Goal: Task Accomplishment & Management: Use online tool/utility

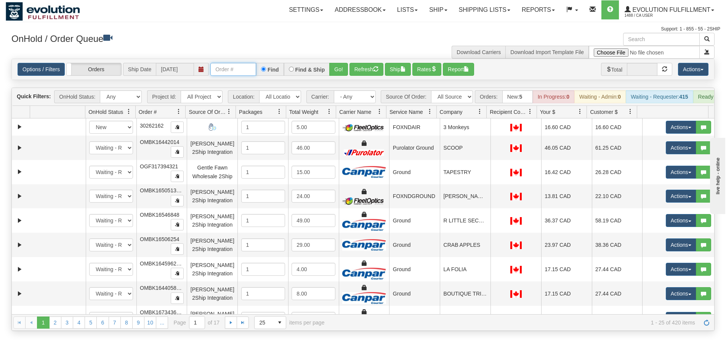
click at [246, 69] on input "text" at bounding box center [233, 69] width 46 height 13
click at [335, 72] on button "Go!" at bounding box center [338, 69] width 19 height 13
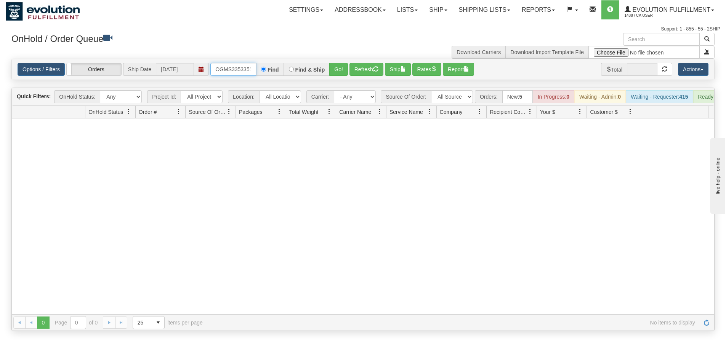
scroll to position [0, 4]
drag, startPoint x: 217, startPoint y: 69, endPoint x: 300, endPoint y: 68, distance: 82.7
click at [300, 68] on div "OGMS33533510 Find Find & Ship Go!" at bounding box center [279, 69] width 138 height 13
type input "OGMS38347515"
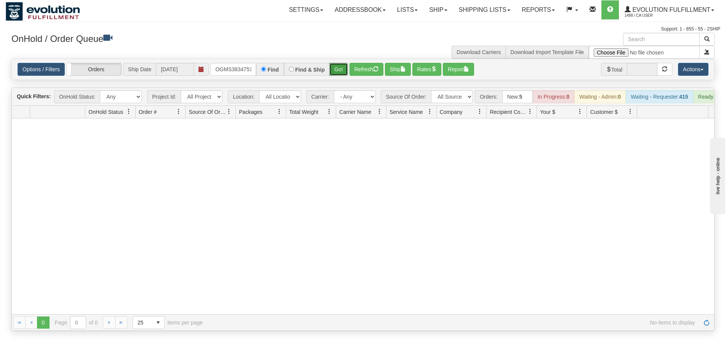
click at [333, 70] on button "Go!" at bounding box center [338, 69] width 19 height 13
drag, startPoint x: 213, startPoint y: 67, endPoint x: 276, endPoint y: 69, distance: 62.9
click at [276, 69] on div "OGMS38347515 Find Find & Ship Go!" at bounding box center [279, 69] width 138 height 13
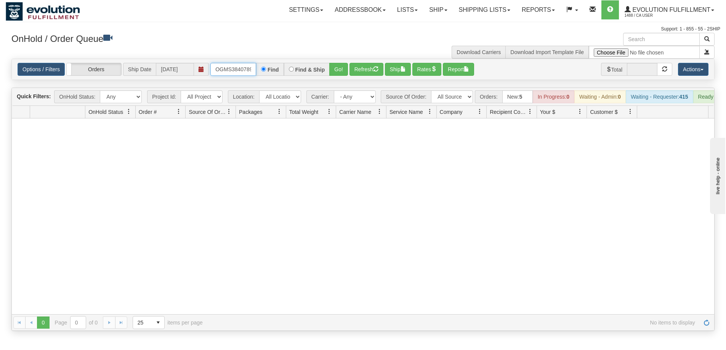
type input "OGMS38407892"
click at [337, 70] on button "Go!" at bounding box center [338, 69] width 19 height 13
drag, startPoint x: 217, startPoint y: 69, endPoint x: 282, endPoint y: 71, distance: 65.6
click at [282, 71] on div "OGMS38407892 Find Find & Ship Go!" at bounding box center [279, 69] width 138 height 13
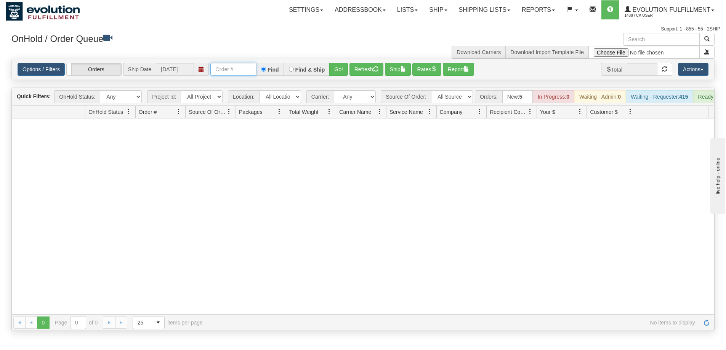
scroll to position [0, 0]
type input "OGMS38354509"
click at [334, 68] on button "Go!" at bounding box center [338, 69] width 19 height 13
drag, startPoint x: 217, startPoint y: 67, endPoint x: 275, endPoint y: 67, distance: 57.9
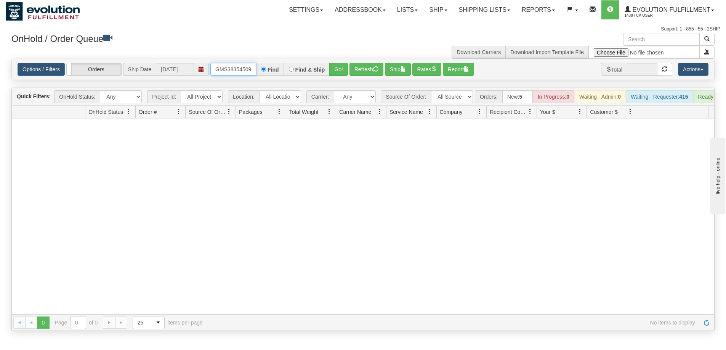
click at [275, 67] on div "OGMS38354509 Find Find & Ship Go!" at bounding box center [279, 69] width 138 height 13
type input "OGMS33556598"
click at [334, 70] on button "Go!" at bounding box center [338, 69] width 19 height 13
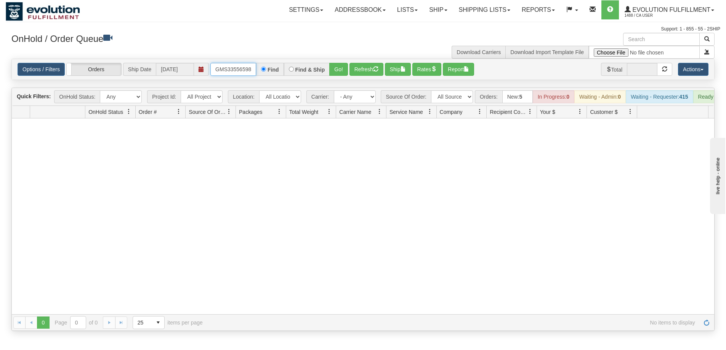
drag, startPoint x: 212, startPoint y: 71, endPoint x: 265, endPoint y: 70, distance: 53.0
click at [265, 70] on div "OGMS33556598 Find Find & Ship Go!" at bounding box center [279, 69] width 138 height 13
click at [336, 69] on button "Go!" at bounding box center [338, 69] width 19 height 13
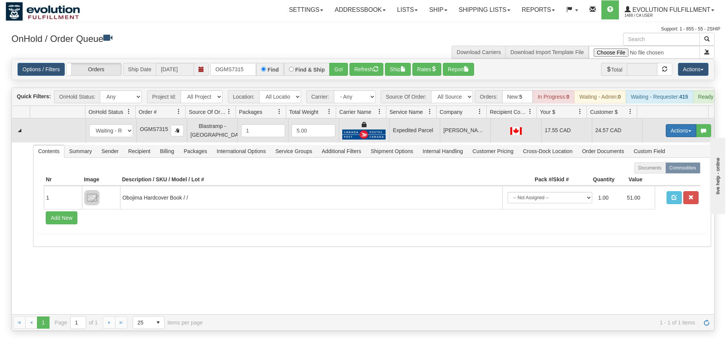
click at [668, 137] on button "Actions" at bounding box center [681, 130] width 30 height 13
click at [650, 178] on span "Ship" at bounding box center [650, 175] width 16 height 6
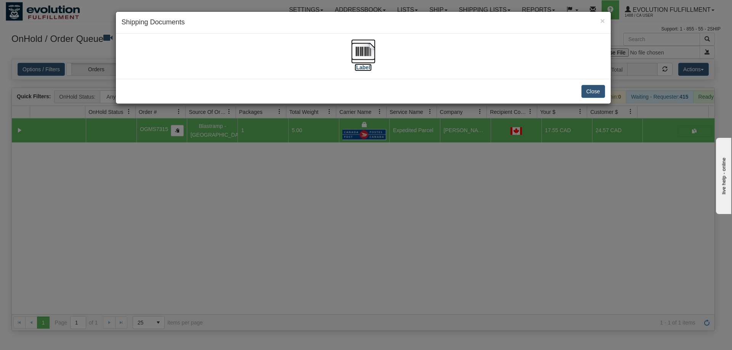
click at [366, 58] on img at bounding box center [363, 51] width 24 height 24
click at [460, 195] on div "× Shipping Documents [Label] Close" at bounding box center [366, 175] width 732 height 350
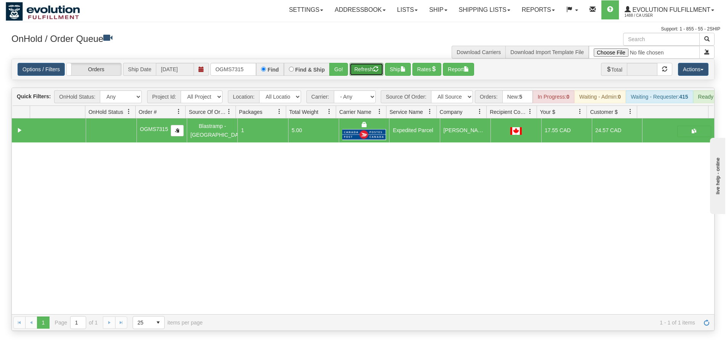
click at [366, 72] on button "Refresh" at bounding box center [366, 69] width 34 height 13
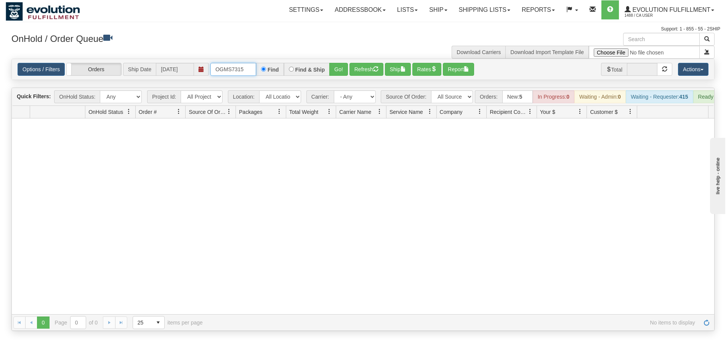
drag, startPoint x: 244, startPoint y: 69, endPoint x: 199, endPoint y: 66, distance: 44.3
click at [200, 66] on div "Options / Filters Group Shipments Orders Ship Date [DATE] OGMS7315 Find Find & …" at bounding box center [363, 69] width 691 height 13
type input "OGMS7124"
click at [331, 70] on button "Go!" at bounding box center [338, 69] width 19 height 13
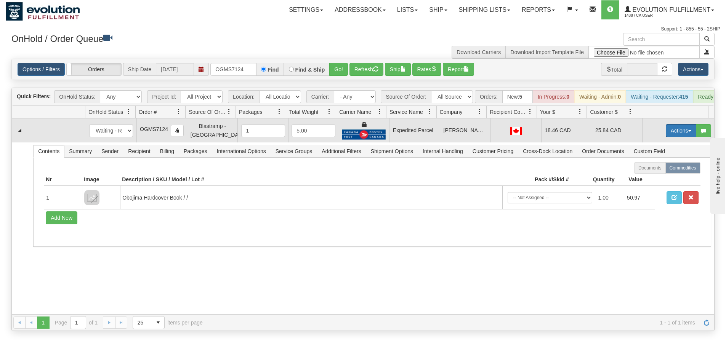
click at [668, 134] on button "Actions" at bounding box center [681, 130] width 30 height 13
click at [652, 179] on link "Ship" at bounding box center [665, 175] width 61 height 10
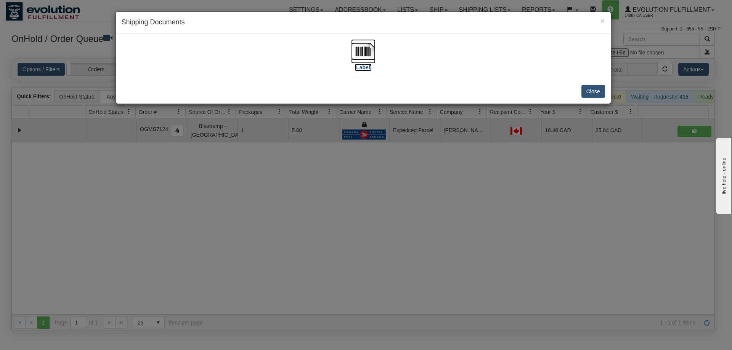
click at [360, 54] on img at bounding box center [363, 51] width 24 height 24
click at [471, 237] on div "× Shipping Documents [Label] Close" at bounding box center [366, 175] width 732 height 350
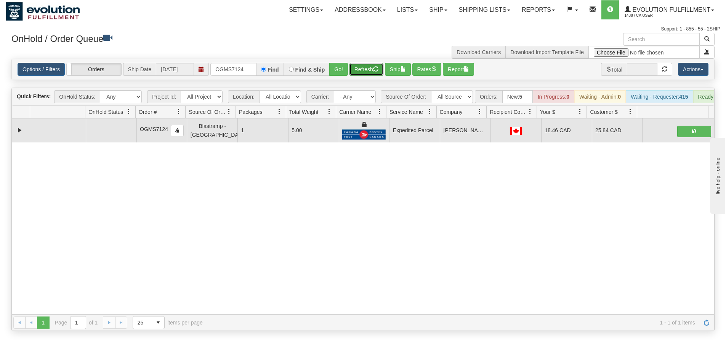
click at [370, 72] on button "Refresh" at bounding box center [366, 69] width 34 height 13
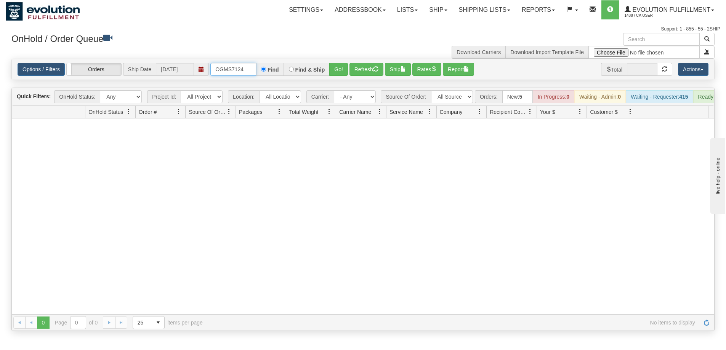
drag, startPoint x: 246, startPoint y: 72, endPoint x: 201, endPoint y: 66, distance: 45.7
click at [201, 66] on div "Options / Filters Group Shipments Orders Ship Date [DATE] OGMS7124 Find Find & …" at bounding box center [363, 69] width 691 height 13
click at [240, 68] on input "text" at bounding box center [233, 69] width 46 height 13
type input "OGMS7123"
click at [336, 74] on button "Go!" at bounding box center [338, 69] width 19 height 13
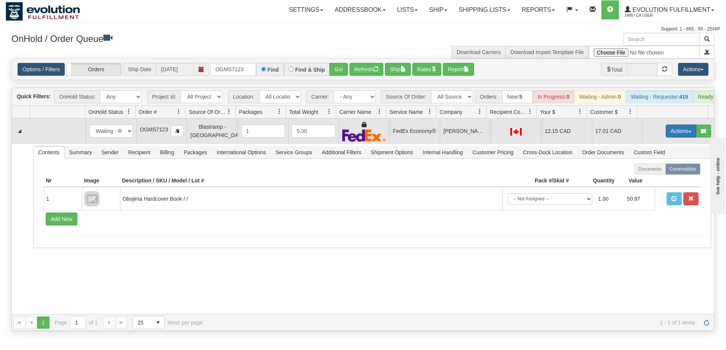
click at [681, 138] on button "Actions" at bounding box center [681, 131] width 30 height 13
click at [659, 179] on link "Ship" at bounding box center [665, 175] width 61 height 10
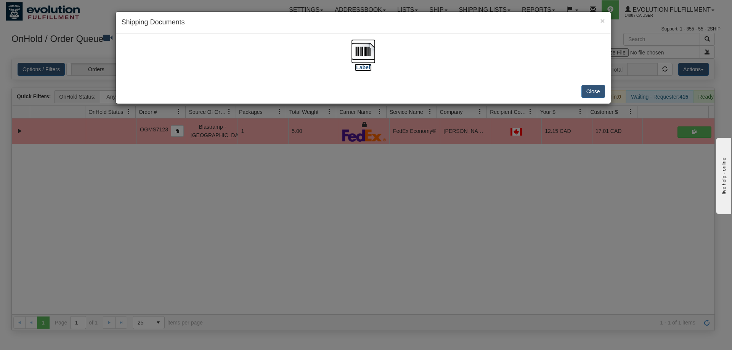
click at [367, 55] on img at bounding box center [363, 51] width 24 height 24
click at [479, 190] on div "× Shipping Documents [Label] Close" at bounding box center [366, 175] width 732 height 350
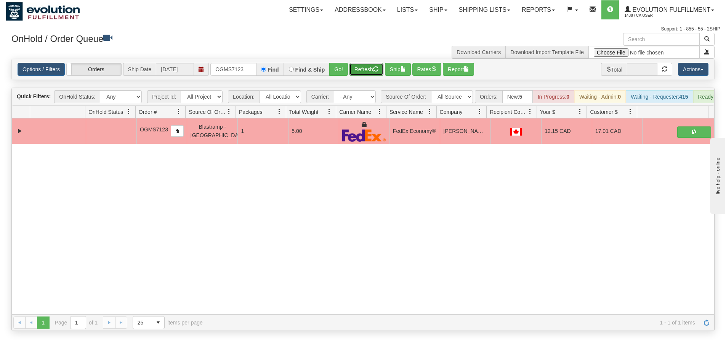
click at [364, 70] on button "Refresh" at bounding box center [366, 69] width 34 height 13
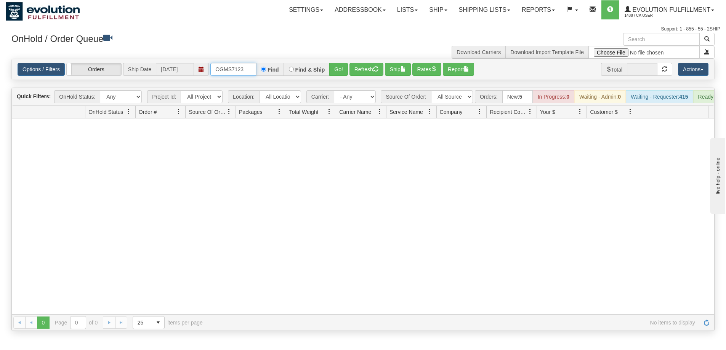
drag, startPoint x: 252, startPoint y: 70, endPoint x: 188, endPoint y: 65, distance: 63.8
click at [189, 66] on div "Options / Filters Group Shipments Orders Ship Date [DATE] OGMS7123 Find Find & …" at bounding box center [363, 69] width 691 height 13
type input "OGMS7051"
click at [338, 72] on button "Go!" at bounding box center [338, 69] width 19 height 13
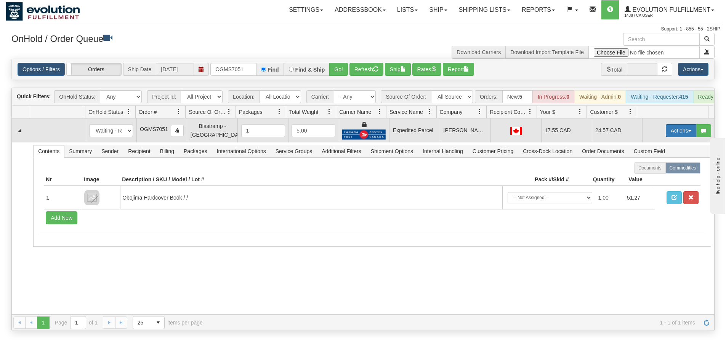
click at [670, 135] on button "Actions" at bounding box center [681, 130] width 30 height 13
click at [647, 178] on span "Ship" at bounding box center [650, 175] width 16 height 6
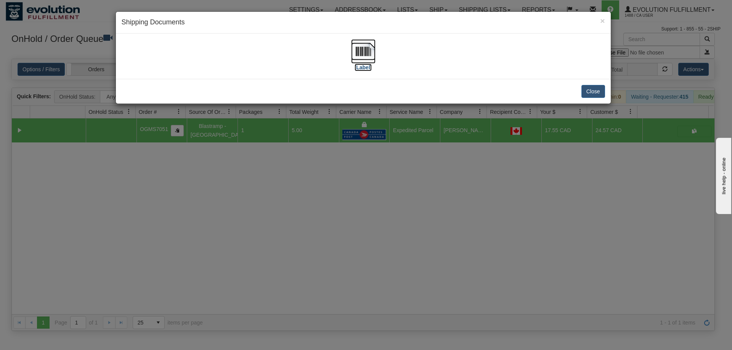
click at [364, 53] on img at bounding box center [363, 51] width 24 height 24
drag, startPoint x: 450, startPoint y: 168, endPoint x: 446, endPoint y: 165, distance: 4.3
click at [449, 167] on div "× Shipping Documents [Label] Close" at bounding box center [366, 175] width 732 height 350
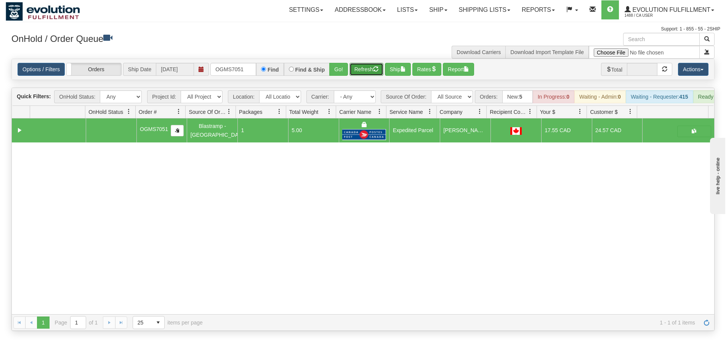
click at [357, 70] on button "Refresh" at bounding box center [366, 69] width 34 height 13
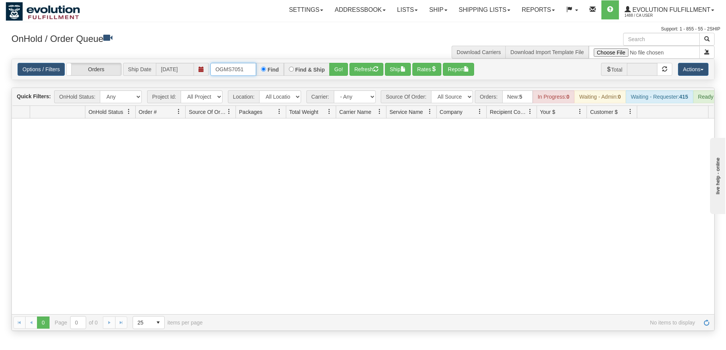
drag, startPoint x: 251, startPoint y: 69, endPoint x: 191, endPoint y: 64, distance: 60.0
click at [192, 66] on div "Options / Filters Group Shipments Orders Ship Date [DATE] OGMS7051 Find Find & …" at bounding box center [363, 69] width 691 height 13
type input "OGMS7020"
click at [336, 70] on button "Go!" at bounding box center [338, 69] width 19 height 13
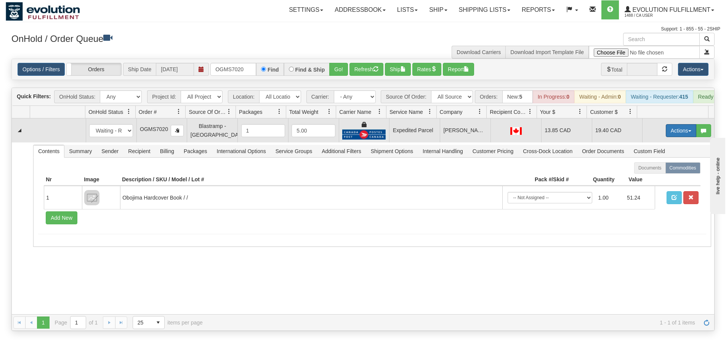
click at [677, 136] on button "Actions" at bounding box center [681, 130] width 30 height 13
click at [644, 178] on span "Ship" at bounding box center [650, 175] width 16 height 6
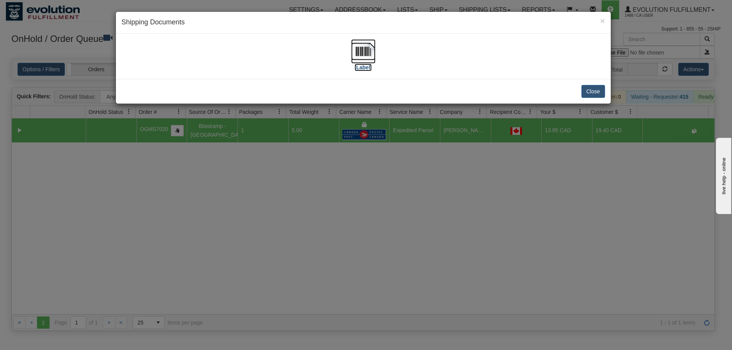
click at [362, 47] on img at bounding box center [363, 51] width 24 height 24
click at [504, 196] on div "× Shipping Documents [Label] Close" at bounding box center [366, 175] width 732 height 350
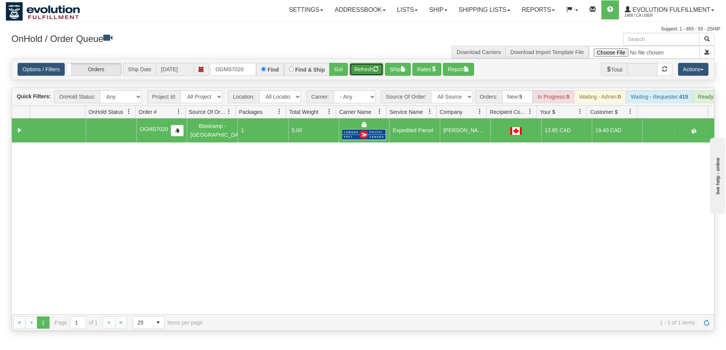
click at [363, 67] on button "Refresh" at bounding box center [366, 69] width 34 height 13
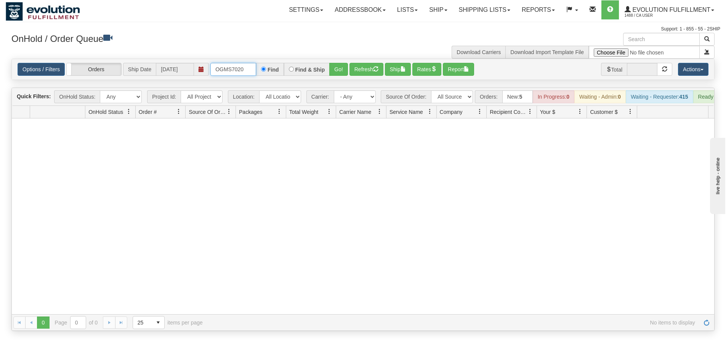
drag, startPoint x: 248, startPoint y: 73, endPoint x: 169, endPoint y: 69, distance: 79.4
click at [171, 70] on div "Options / Filters Group Shipments Orders Ship Date [DATE] OGMS7020 Find Find & …" at bounding box center [363, 69] width 691 height 13
type input "OGMS6974"
click at [332, 70] on button "Go!" at bounding box center [338, 69] width 19 height 13
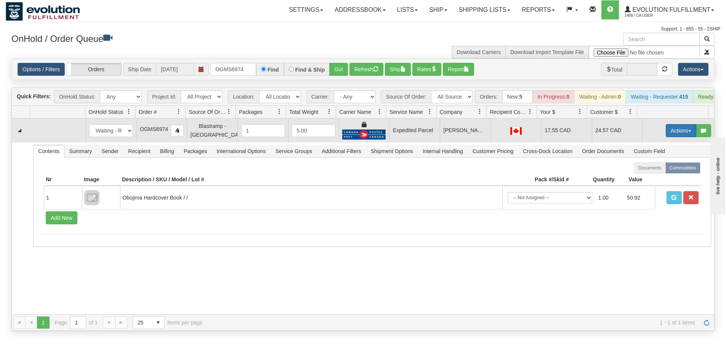
click at [677, 133] on button "Actions" at bounding box center [681, 130] width 30 height 13
click at [642, 178] on span "Ship" at bounding box center [650, 175] width 16 height 6
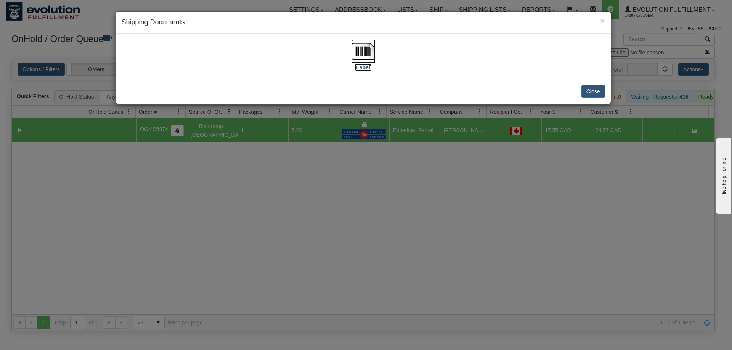
click at [360, 52] on img at bounding box center [363, 51] width 24 height 24
click at [492, 197] on div "× Shipping Documents [Label] Close" at bounding box center [366, 175] width 732 height 350
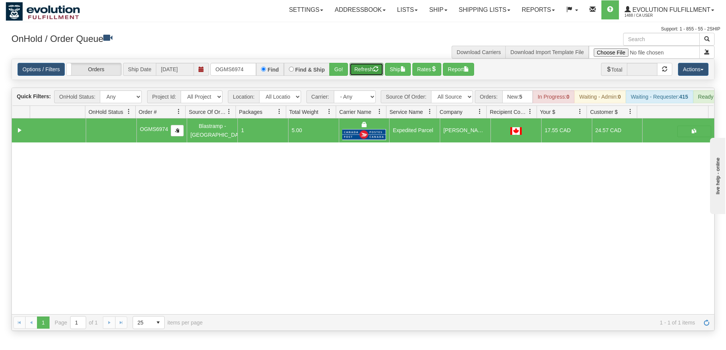
click at [365, 72] on button "Refresh" at bounding box center [366, 69] width 34 height 13
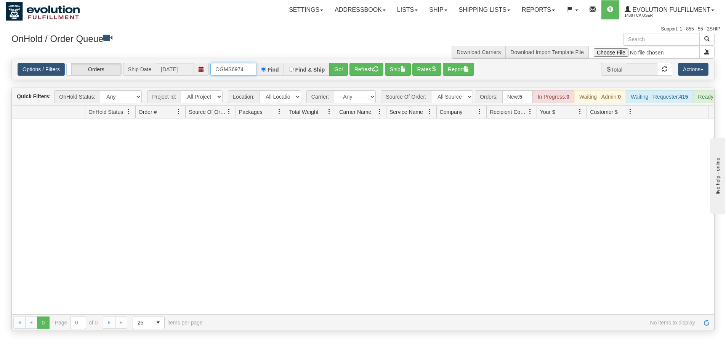
drag, startPoint x: 248, startPoint y: 70, endPoint x: 204, endPoint y: 66, distance: 44.1
click at [204, 66] on div "Options / Filters Group Shipments Orders Ship Date [DATE] OGMS6974 Find Find & …" at bounding box center [363, 69] width 691 height 13
type input "OGMS1969"
click at [346, 70] on button "Go!" at bounding box center [338, 69] width 19 height 13
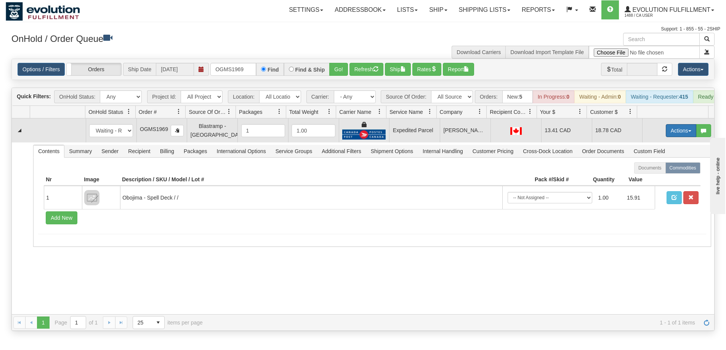
click at [676, 133] on button "Actions" at bounding box center [681, 130] width 30 height 13
click at [653, 180] on link "Ship" at bounding box center [665, 175] width 61 height 10
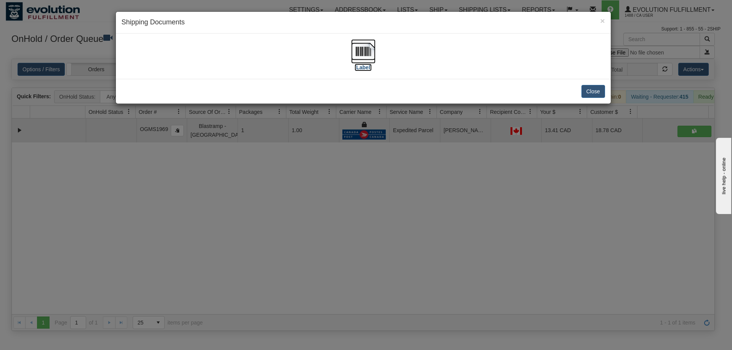
click at [371, 57] on img at bounding box center [363, 51] width 24 height 24
click at [462, 211] on div "× Shipping Documents [Label] Close" at bounding box center [366, 175] width 732 height 350
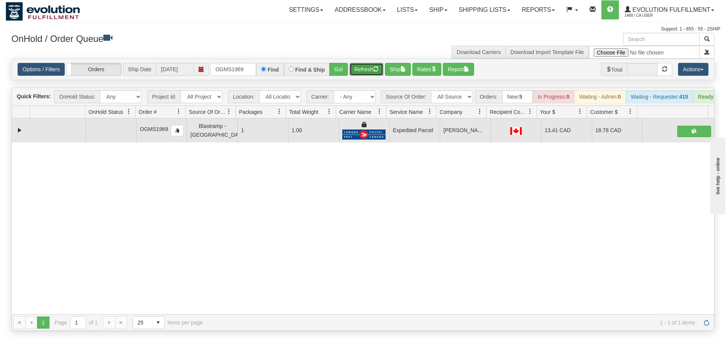
click at [370, 70] on button "Refresh" at bounding box center [366, 69] width 34 height 13
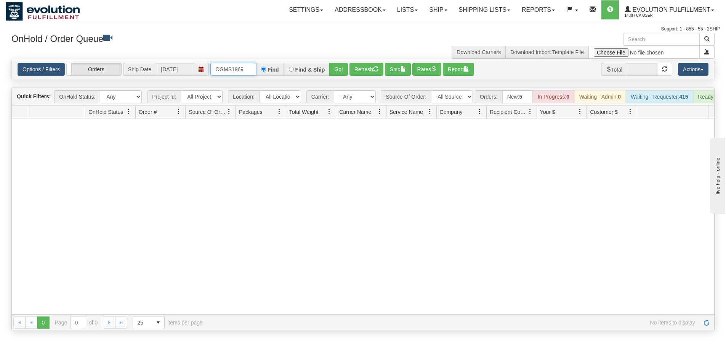
drag, startPoint x: 251, startPoint y: 69, endPoint x: 209, endPoint y: 66, distance: 42.4
click at [209, 66] on div "Options / Filters Group Shipments Orders Ship Date [DATE] OGMS1969 Find Find & …" at bounding box center [363, 69] width 691 height 13
click at [336, 71] on button "Go!" at bounding box center [338, 69] width 19 height 13
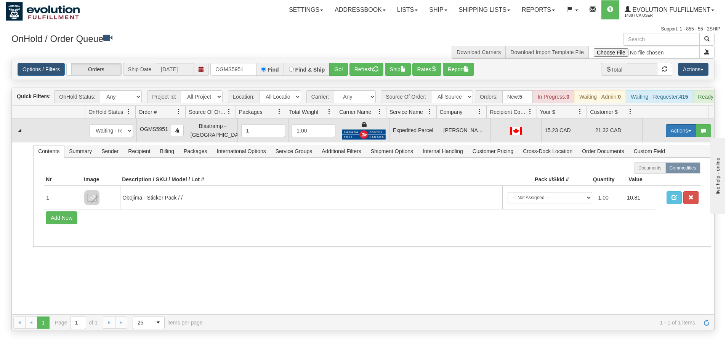
click at [668, 136] on button "Actions" at bounding box center [681, 130] width 30 height 13
click at [650, 178] on span "Ship" at bounding box center [650, 175] width 16 height 6
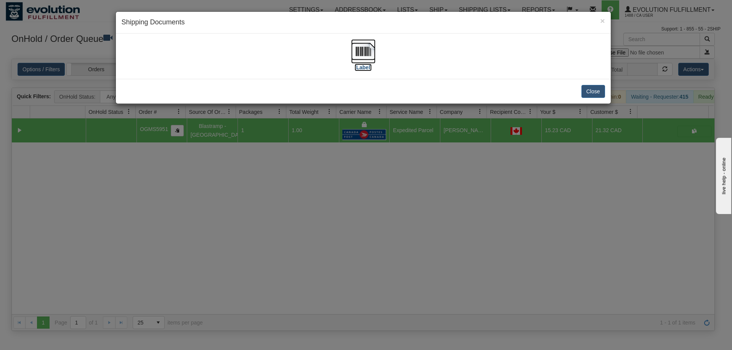
click at [372, 57] on img at bounding box center [363, 51] width 24 height 24
click at [458, 212] on div "× Shipping Documents [Label] Close" at bounding box center [366, 175] width 732 height 350
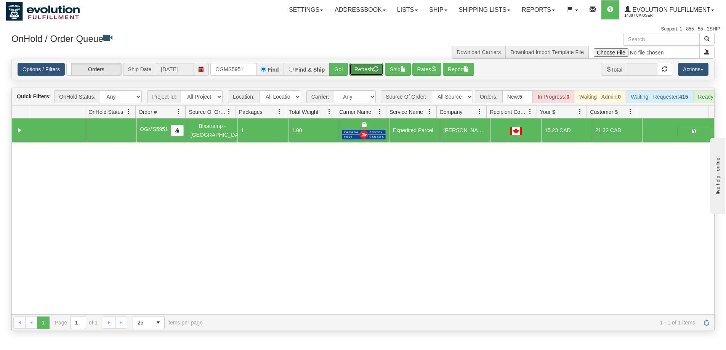
click at [359, 72] on button "Refresh" at bounding box center [366, 69] width 34 height 13
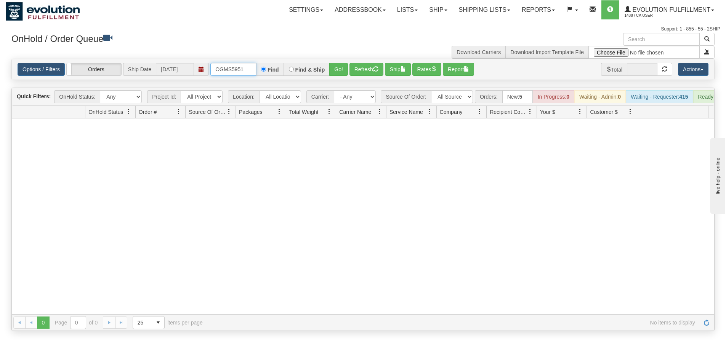
drag, startPoint x: 245, startPoint y: 70, endPoint x: 178, endPoint y: 69, distance: 67.1
click at [178, 69] on div "Options / Filters Group Shipments Orders Ship Date [DATE] OGMS5951 Find Find & …" at bounding box center [363, 69] width 691 height 13
type input "OGMS7469"
click at [334, 69] on button "Go!" at bounding box center [338, 69] width 19 height 13
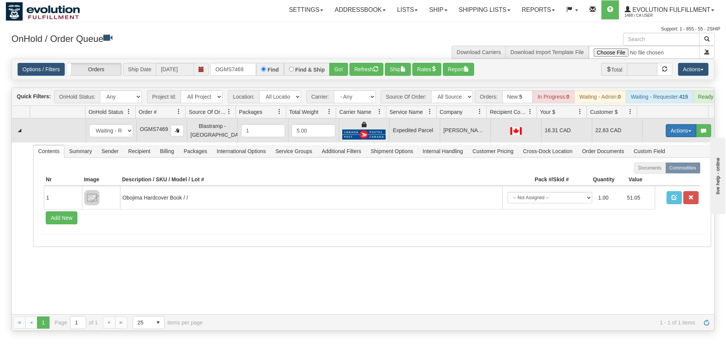
click at [669, 137] on button "Actions" at bounding box center [681, 130] width 30 height 13
click at [662, 179] on link "Ship" at bounding box center [665, 175] width 61 height 10
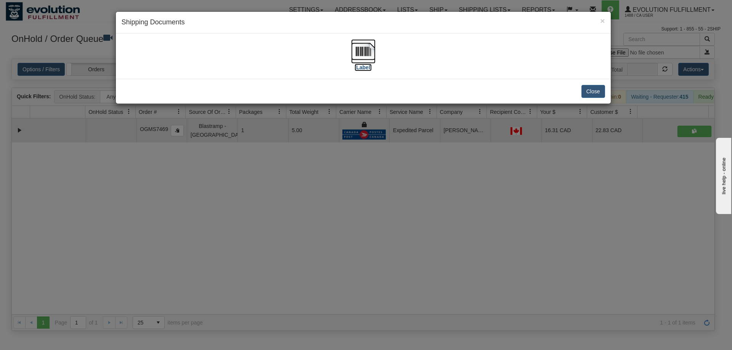
click at [366, 61] on img at bounding box center [363, 51] width 24 height 24
click at [421, 211] on div "× Shipping Documents [Label] Close" at bounding box center [366, 175] width 732 height 350
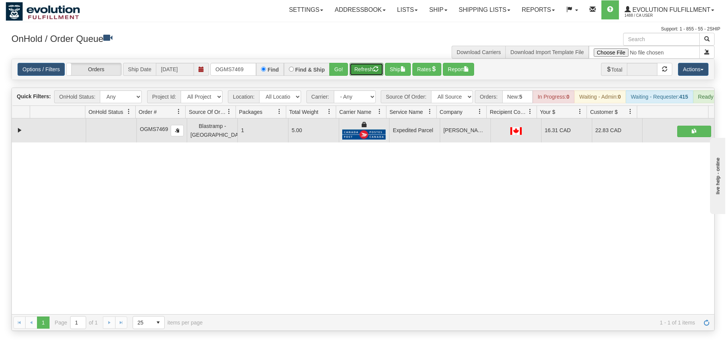
click at [357, 72] on button "Refresh" at bounding box center [366, 69] width 34 height 13
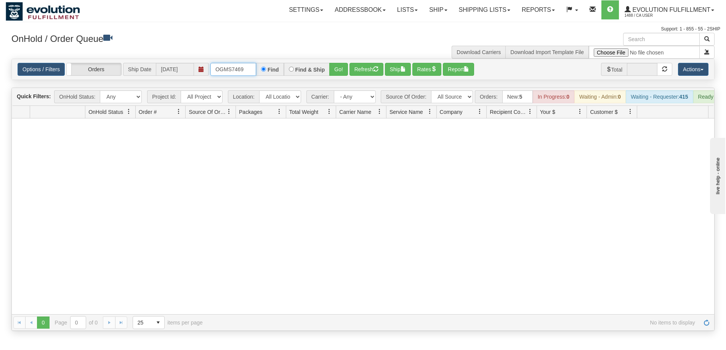
drag, startPoint x: 249, startPoint y: 69, endPoint x: 204, endPoint y: 70, distance: 45.0
click at [204, 70] on div "Options / Filters Group Shipments Orders Ship Date [DATE] OGMS7469 Find Find & …" at bounding box center [363, 69] width 691 height 13
click at [339, 70] on button "Go!" at bounding box center [338, 69] width 19 height 13
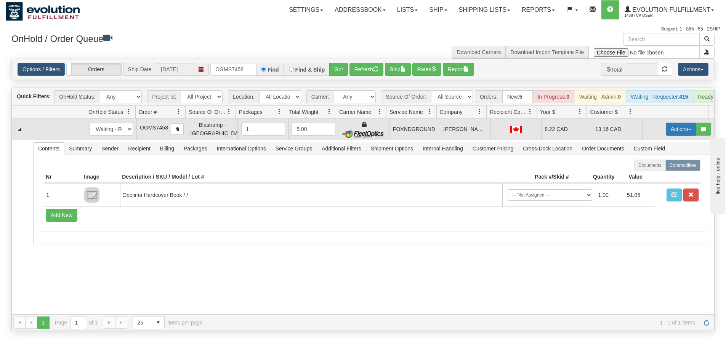
click at [669, 133] on button "Actions" at bounding box center [681, 129] width 30 height 13
click at [657, 178] on link "Ship" at bounding box center [665, 173] width 61 height 10
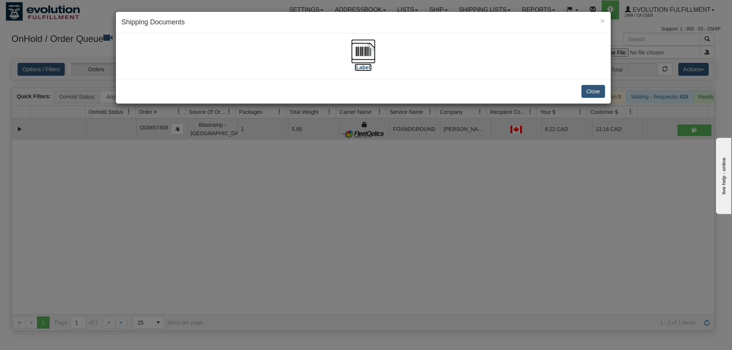
click at [366, 57] on img at bounding box center [363, 51] width 24 height 24
click at [576, 226] on div "× Shipping Documents [Label] Close" at bounding box center [366, 175] width 732 height 350
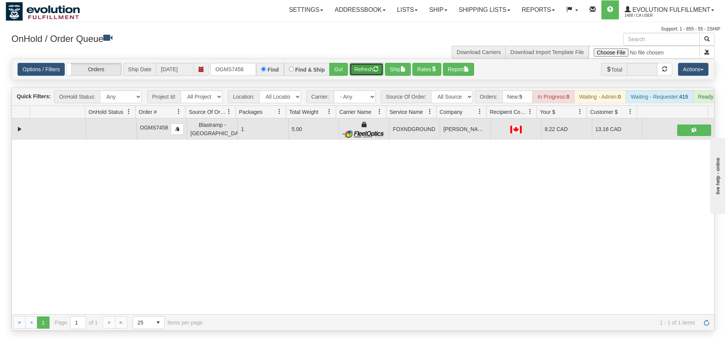
click at [362, 71] on button "Refresh" at bounding box center [366, 69] width 34 height 13
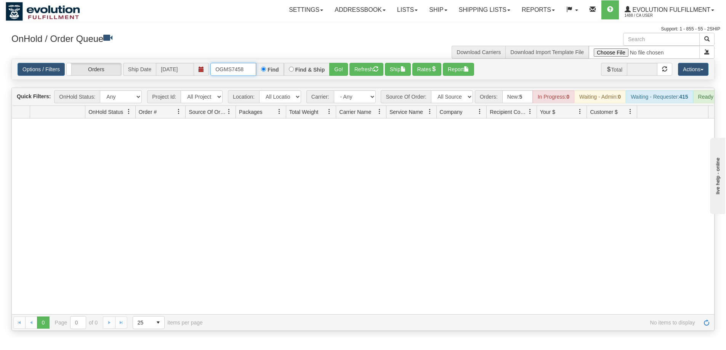
drag, startPoint x: 249, startPoint y: 73, endPoint x: 175, endPoint y: 62, distance: 74.7
click at [175, 62] on div "Options / Filters Group Shipments Orders Ship Date [DATE] OGMS7458 Find Find & …" at bounding box center [363, 69] width 702 height 21
type input "OGMS33560556"
click at [338, 69] on button "Go!" at bounding box center [338, 69] width 19 height 13
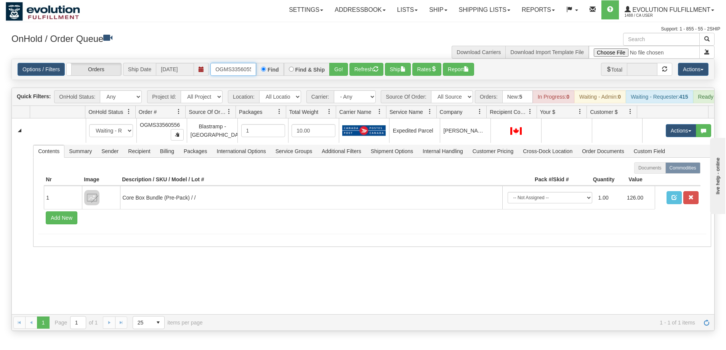
scroll to position [0, 4]
drag, startPoint x: 215, startPoint y: 70, endPoint x: 261, endPoint y: 76, distance: 45.8
click at [261, 76] on div "Options / Filters Group Shipments Orders Ship Date [DATE] OGMS33560556 Find Fin…" at bounding box center [363, 69] width 702 height 21
type input "OGMS33559088"
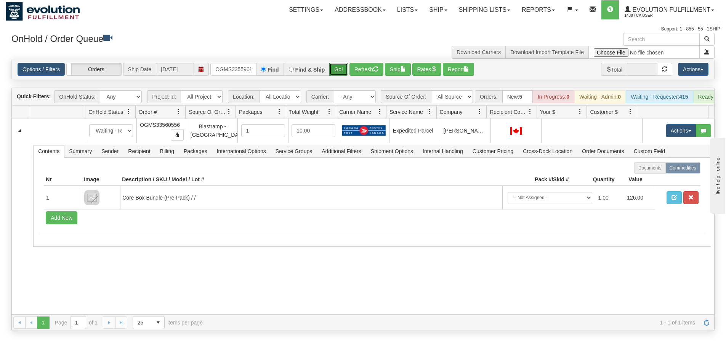
click at [333, 72] on button "Go!" at bounding box center [338, 69] width 19 height 13
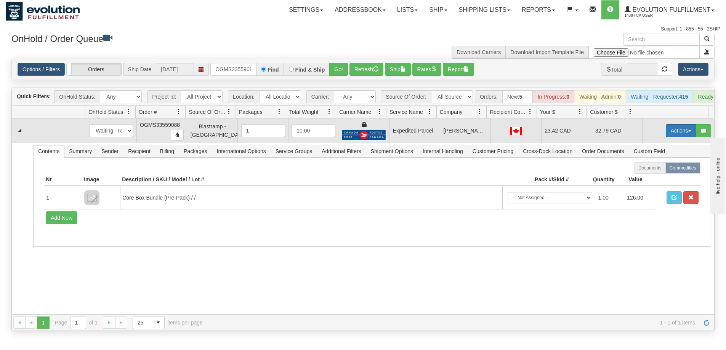
click at [681, 137] on button "Actions" at bounding box center [681, 130] width 30 height 13
click at [651, 180] on link "Ship" at bounding box center [665, 175] width 61 height 10
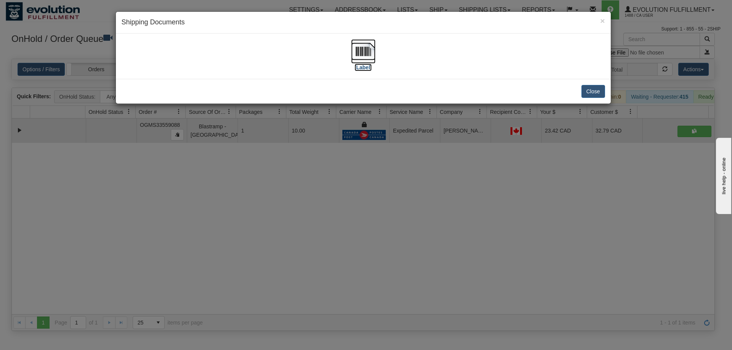
click at [368, 48] on img at bounding box center [363, 51] width 24 height 24
click at [450, 215] on div "× Shipping Documents [Label] Close" at bounding box center [366, 175] width 732 height 350
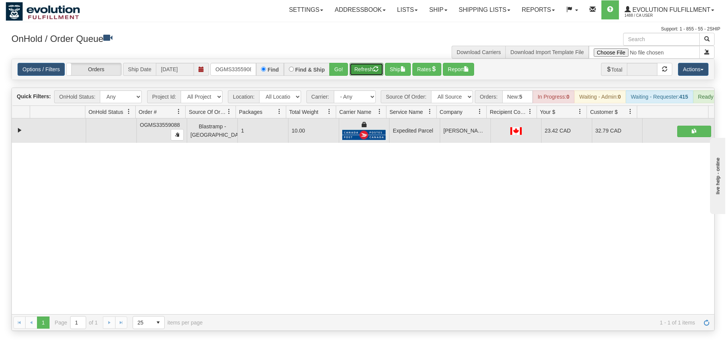
click at [357, 69] on button "Refresh" at bounding box center [366, 69] width 34 height 13
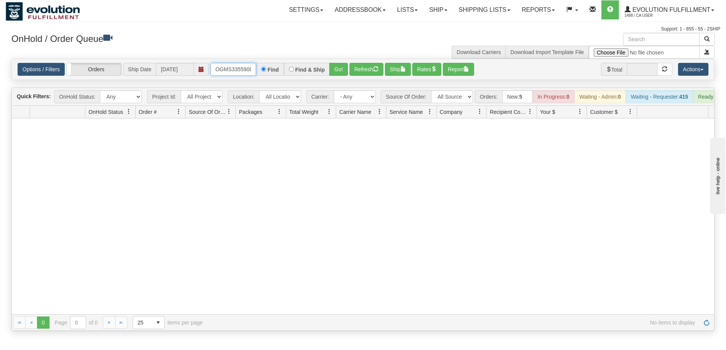
scroll to position [0, 4]
drag, startPoint x: 216, startPoint y: 70, endPoint x: 282, endPoint y: 79, distance: 66.2
click at [282, 79] on div "Options / Filters Group Shipments Orders Ship Date [DATE] OGMS33559088 Find Fin…" at bounding box center [363, 69] width 702 height 21
type input "OGMS33552865"
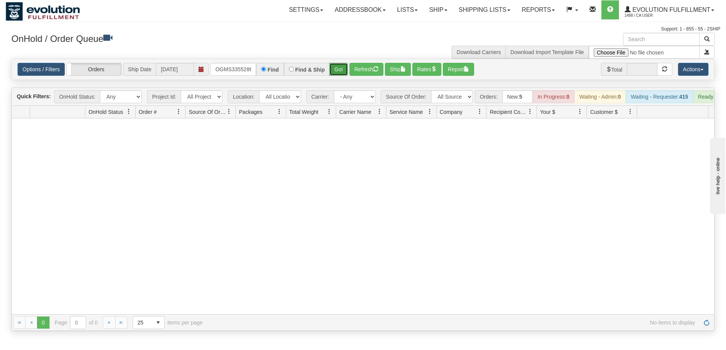
click at [333, 72] on button "Go!" at bounding box center [338, 69] width 19 height 13
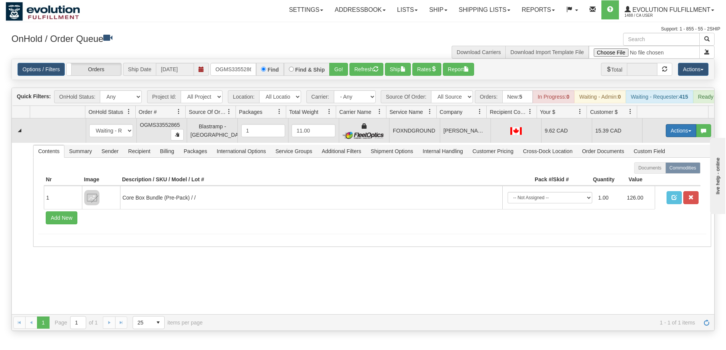
click at [671, 137] on button "Actions" at bounding box center [681, 130] width 30 height 13
click at [646, 178] on span "Ship" at bounding box center [650, 175] width 16 height 6
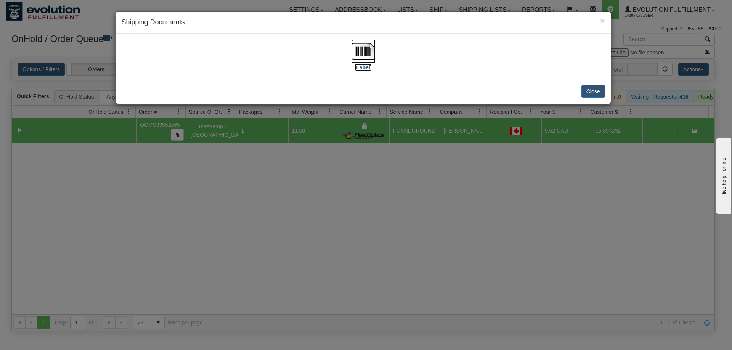
click at [362, 56] on img at bounding box center [363, 51] width 24 height 24
drag, startPoint x: 464, startPoint y: 242, endPoint x: 456, endPoint y: 228, distance: 17.1
click at [464, 239] on div "× Shipping Documents [Label] Close" at bounding box center [366, 175] width 732 height 350
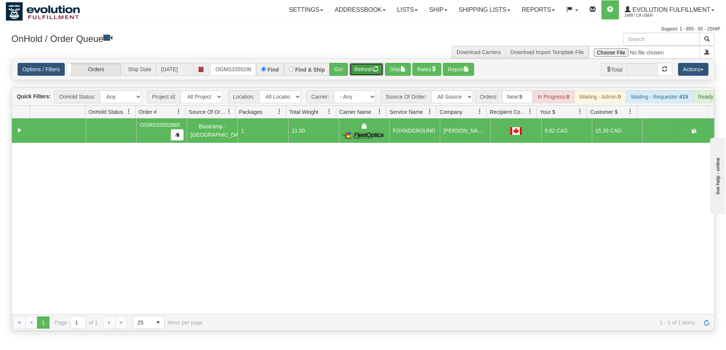
click at [360, 69] on button "Refresh" at bounding box center [366, 69] width 34 height 13
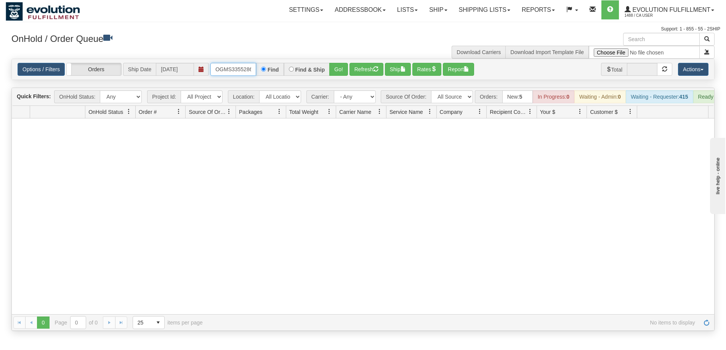
scroll to position [0, 4]
drag, startPoint x: 214, startPoint y: 70, endPoint x: 293, endPoint y: 75, distance: 79.8
click at [293, 75] on div "OGMS33552865 Find Find & Ship Go!" at bounding box center [279, 69] width 138 height 13
type input "OGMS33558382"
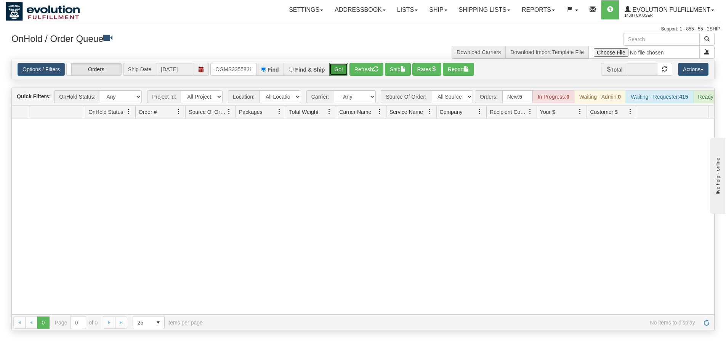
click at [336, 72] on button "Go!" at bounding box center [338, 69] width 19 height 13
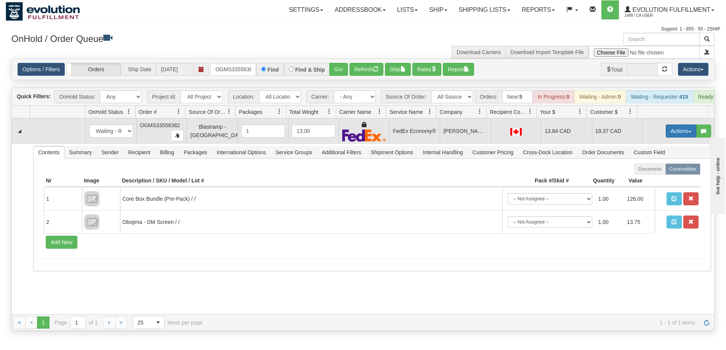
click at [686, 136] on button "Actions" at bounding box center [681, 131] width 30 height 13
click at [654, 180] on link "Ship" at bounding box center [665, 175] width 61 height 10
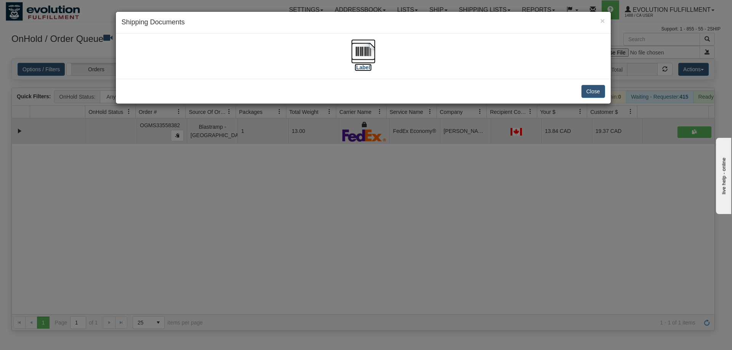
click at [361, 57] on img at bounding box center [363, 51] width 24 height 24
click at [479, 226] on div "× Shipping Documents [Label] Close" at bounding box center [366, 175] width 732 height 350
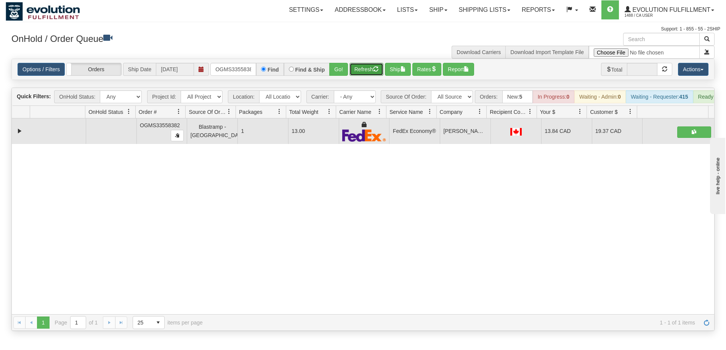
click at [357, 68] on button "Refresh" at bounding box center [366, 69] width 34 height 13
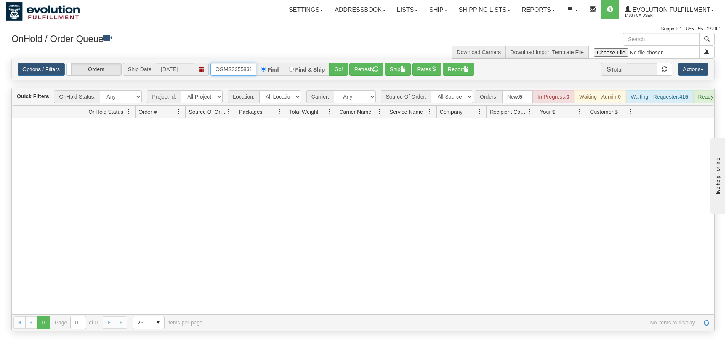
scroll to position [0, 4]
drag, startPoint x: 215, startPoint y: 70, endPoint x: 280, endPoint y: 79, distance: 65.7
click at [280, 79] on div "Options / Filters Group Shipments Orders Ship Date [DATE] OGMS33558382 Find Fin…" at bounding box center [363, 69] width 702 height 21
type input "OGMS33556275"
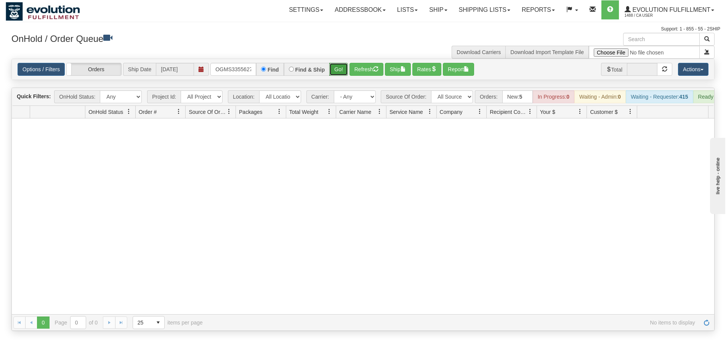
click at [345, 73] on button "Go!" at bounding box center [338, 69] width 19 height 13
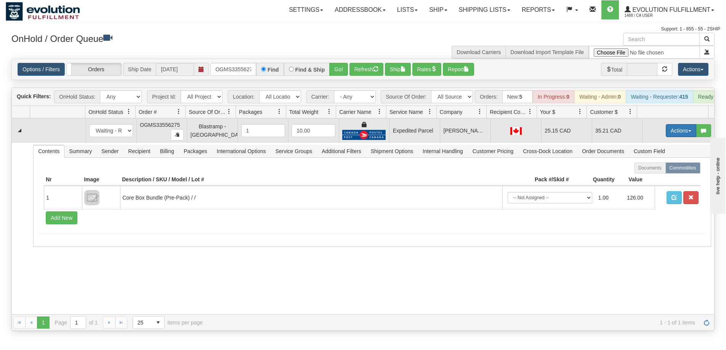
click at [679, 137] on button "Actions" at bounding box center [681, 130] width 30 height 13
click at [657, 178] on link "Ship" at bounding box center [665, 175] width 61 height 10
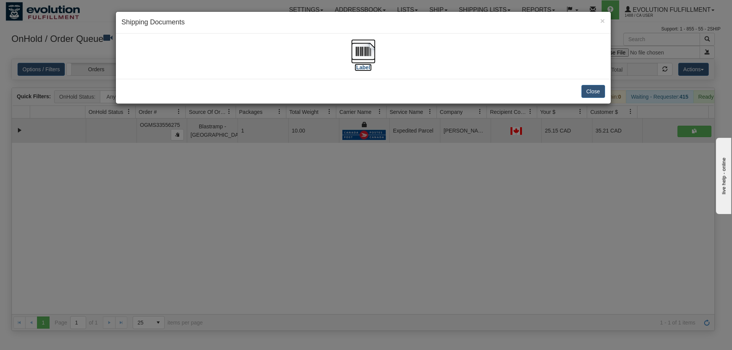
click at [360, 55] on img at bounding box center [363, 51] width 24 height 24
click at [367, 205] on div "× Shipping Documents [Label] Close" at bounding box center [366, 175] width 732 height 350
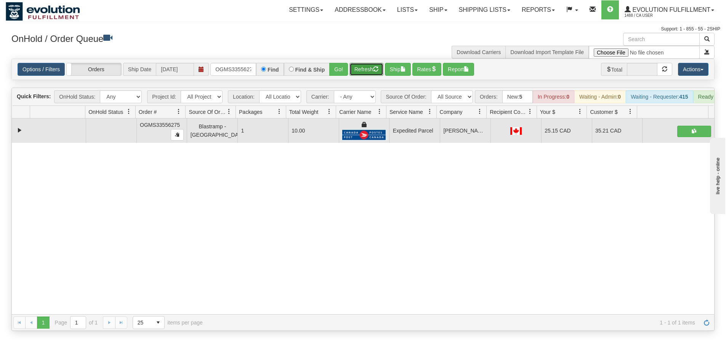
click at [357, 69] on button "Refresh" at bounding box center [366, 69] width 34 height 13
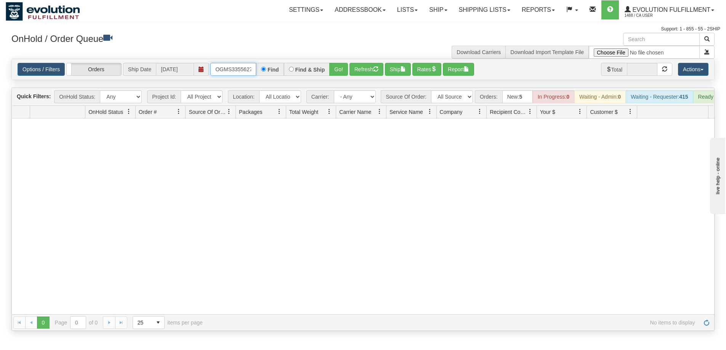
scroll to position [0, 4]
drag, startPoint x: 213, startPoint y: 69, endPoint x: 271, endPoint y: 75, distance: 59.0
click at [271, 75] on div "OGMS33556275 Find Find & Ship Go!" at bounding box center [279, 69] width 138 height 13
click at [336, 72] on button "Go!" at bounding box center [338, 69] width 19 height 13
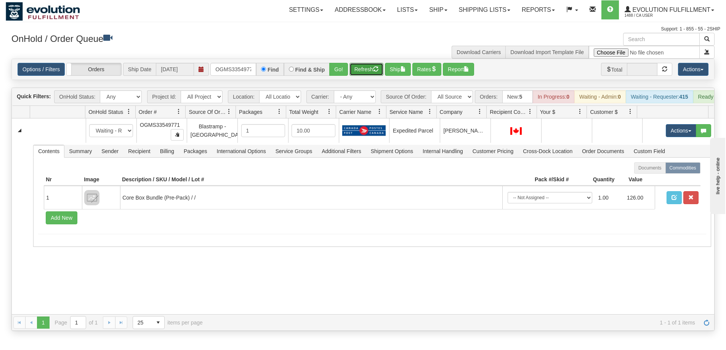
click at [357, 67] on button "Refresh" at bounding box center [366, 69] width 34 height 13
drag, startPoint x: 216, startPoint y: 66, endPoint x: 260, endPoint y: 70, distance: 44.0
click at [260, 70] on div "OGMS33549771 Find Find & Ship Go!" at bounding box center [279, 69] width 138 height 13
type input "OGMS33560334"
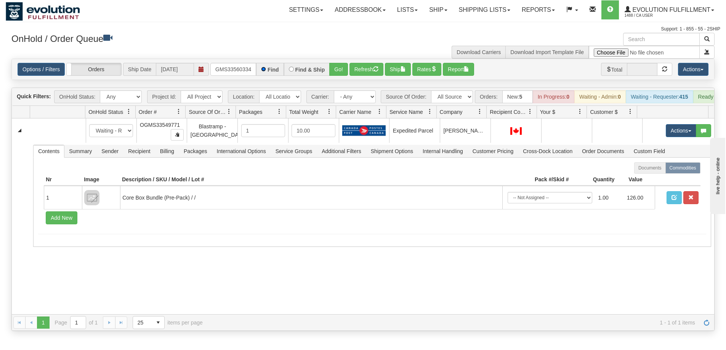
scroll to position [0, 0]
click at [333, 68] on button "Go!" at bounding box center [338, 69] width 19 height 13
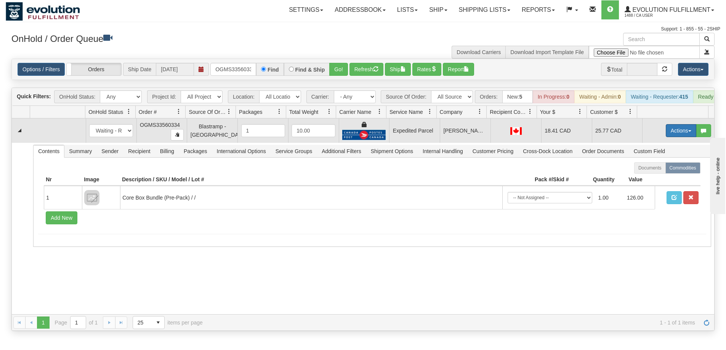
click at [670, 137] on button "Actions" at bounding box center [681, 130] width 30 height 13
click at [654, 180] on link "Ship" at bounding box center [665, 175] width 61 height 10
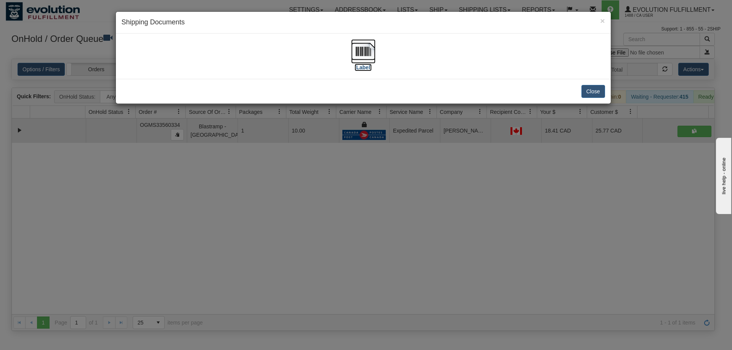
click at [366, 58] on img at bounding box center [363, 51] width 24 height 24
click at [404, 185] on div "× Shipping Documents [Label] Close" at bounding box center [366, 175] width 732 height 350
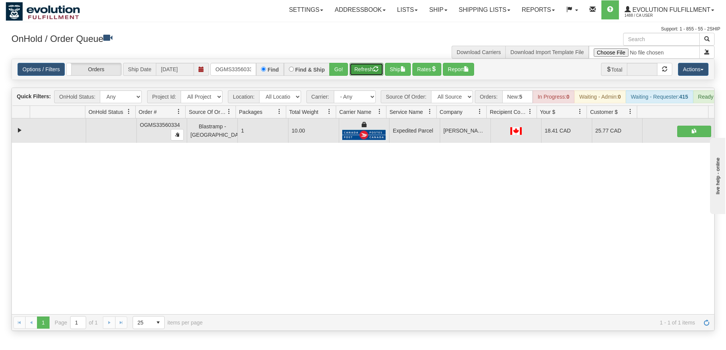
click at [356, 69] on button "Refresh" at bounding box center [366, 69] width 34 height 13
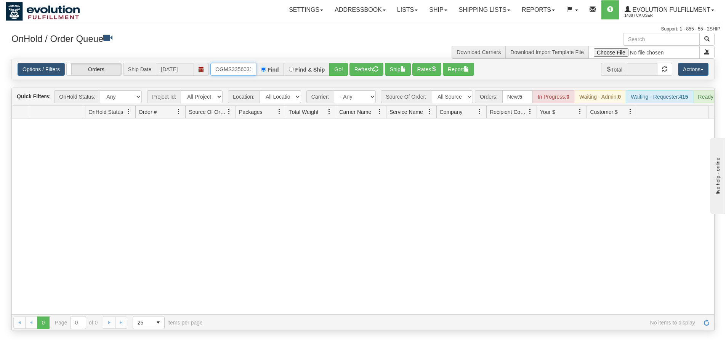
scroll to position [0, 4]
drag, startPoint x: 212, startPoint y: 67, endPoint x: 277, endPoint y: 70, distance: 65.7
click at [277, 70] on div "OGMS33560334 Find Find & Ship Go!" at bounding box center [279, 69] width 138 height 13
click at [359, 71] on button "Refresh" at bounding box center [366, 69] width 34 height 13
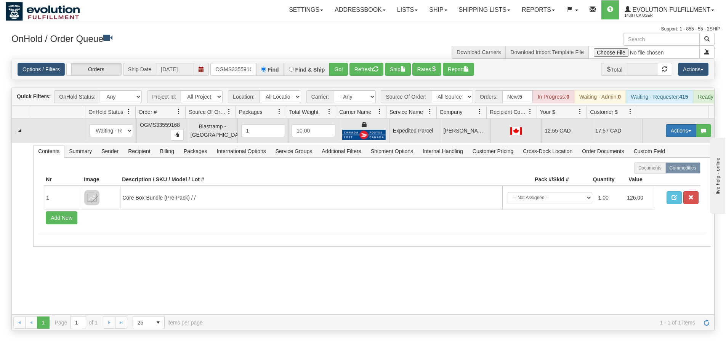
click at [668, 137] on button "Actions" at bounding box center [681, 130] width 30 height 13
click at [651, 178] on span "Ship" at bounding box center [650, 175] width 16 height 6
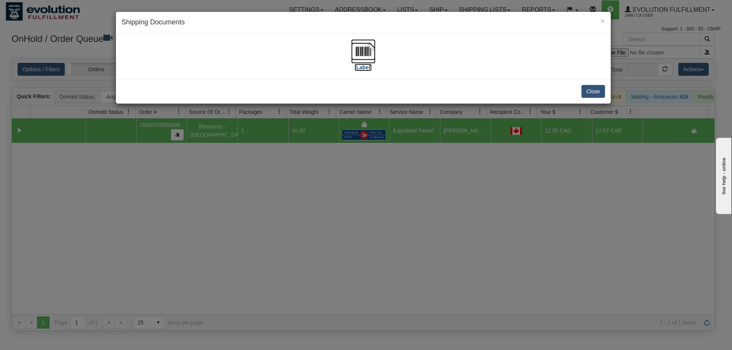
click at [370, 57] on img at bounding box center [363, 51] width 24 height 24
click at [429, 197] on div "× Shipping Documents [Label] Close" at bounding box center [366, 175] width 732 height 350
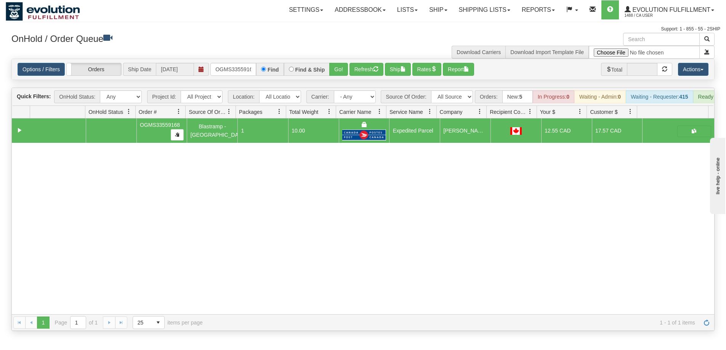
click at [364, 76] on div "Options / Filters Group Shipments Orders Ship Date [DATE] OGMS33559168 Find Fin…" at bounding box center [363, 69] width 702 height 21
click at [364, 74] on button "Refresh" at bounding box center [366, 69] width 34 height 13
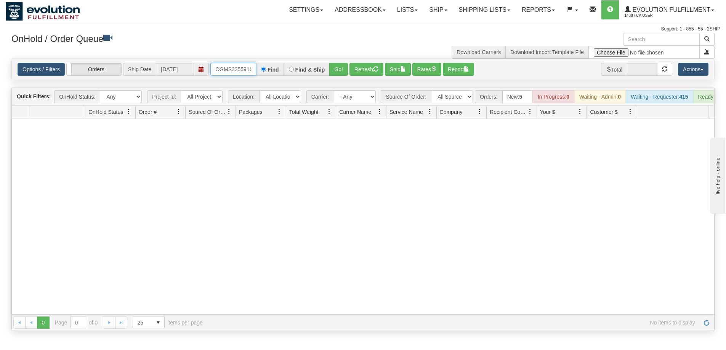
scroll to position [0, 4]
drag, startPoint x: 214, startPoint y: 68, endPoint x: 264, endPoint y: 72, distance: 50.1
click at [264, 72] on div "OGMS33559168 Find Find & Ship Go!" at bounding box center [279, 69] width 138 height 13
type input "OGMS33559679"
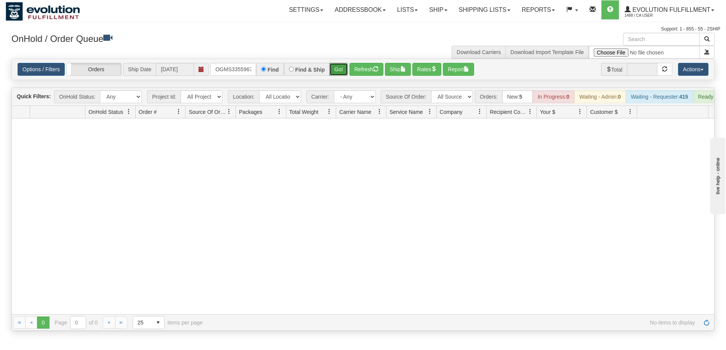
click at [338, 72] on button "Go!" at bounding box center [338, 69] width 19 height 13
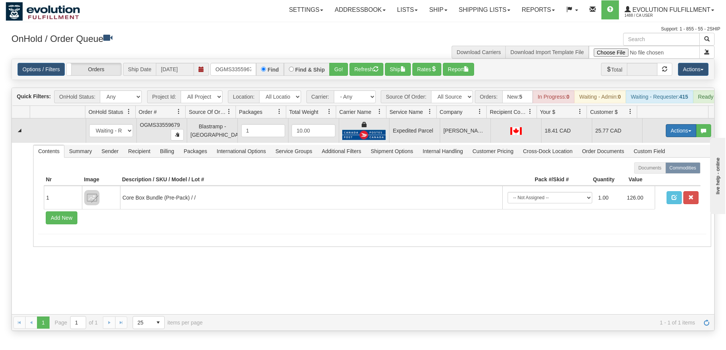
click at [666, 137] on button "Actions" at bounding box center [681, 130] width 30 height 13
click at [645, 178] on span "Ship" at bounding box center [650, 175] width 16 height 6
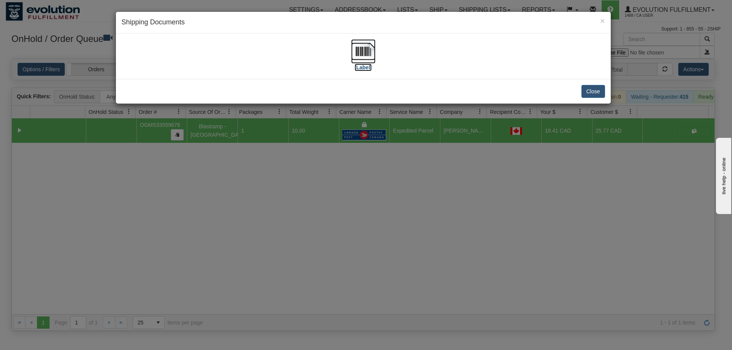
click at [356, 51] on img at bounding box center [363, 51] width 24 height 24
click at [551, 216] on div "× Shipping Documents [Label] Close" at bounding box center [366, 175] width 732 height 350
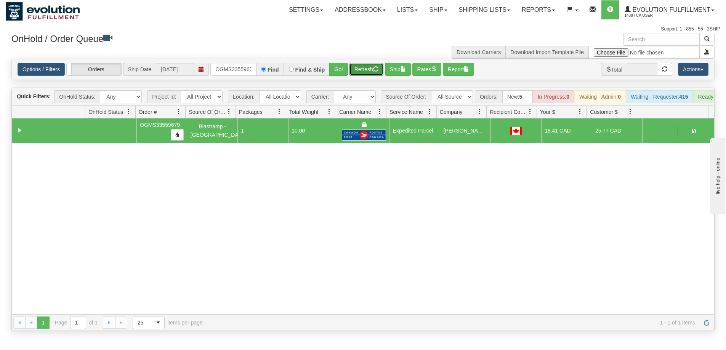
click at [366, 67] on button "Refresh" at bounding box center [366, 69] width 34 height 13
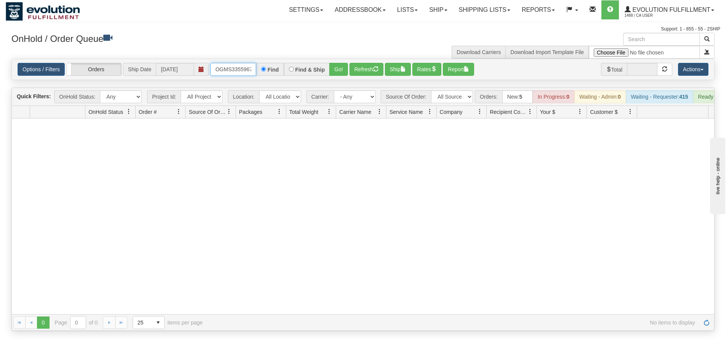
scroll to position [0, 4]
drag, startPoint x: 216, startPoint y: 70, endPoint x: 331, endPoint y: 87, distance: 115.8
click at [331, 87] on div "Is equal to Is not equal to Contains Does not contains CAD USD EUR ZAR [PERSON_…" at bounding box center [363, 195] width 715 height 272
click at [338, 71] on button "Go!" at bounding box center [338, 69] width 19 height 13
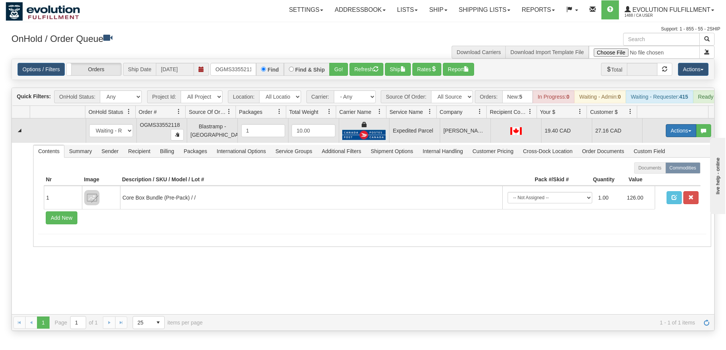
click at [671, 135] on button "Actions" at bounding box center [681, 130] width 30 height 13
click at [651, 178] on link "Ship" at bounding box center [665, 175] width 61 height 10
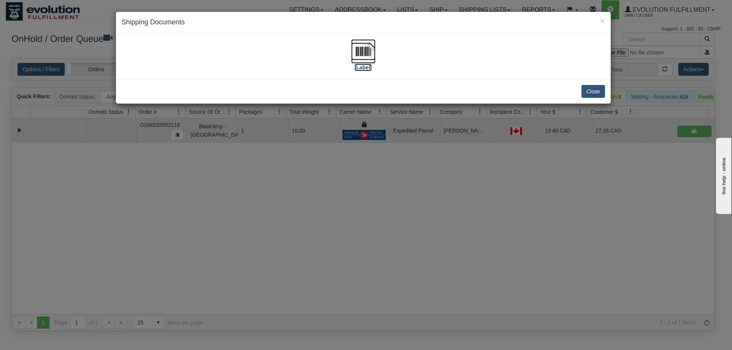
click at [369, 55] on img at bounding box center [363, 51] width 24 height 24
click at [434, 198] on div "× Shipping Documents [Label] Close" at bounding box center [366, 175] width 732 height 350
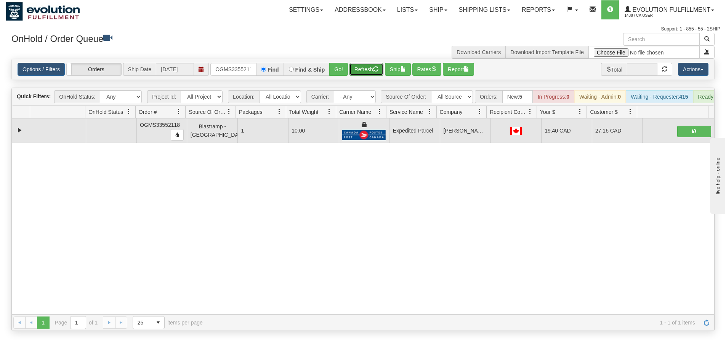
click at [362, 72] on button "Refresh" at bounding box center [366, 69] width 34 height 13
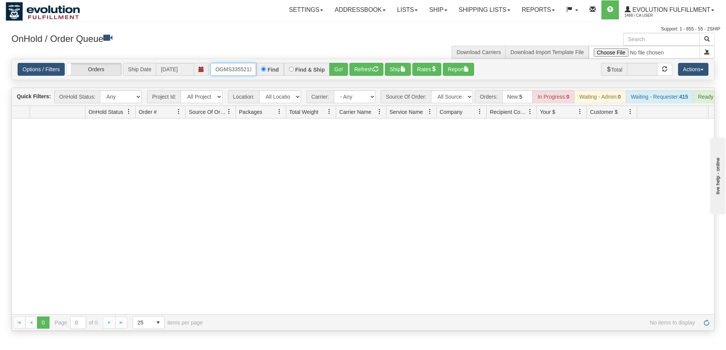
scroll to position [0, 4]
drag, startPoint x: 214, startPoint y: 69, endPoint x: 316, endPoint y: 72, distance: 101.4
click at [316, 72] on div "OGMS33552118 Find Find & Ship Go!" at bounding box center [279, 69] width 138 height 13
type input "OGMS33558254"
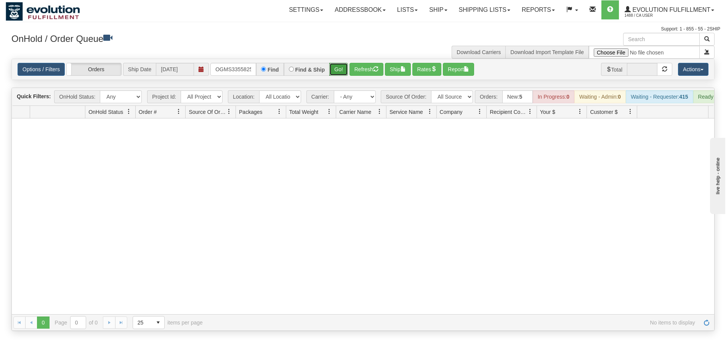
click at [334, 71] on button "Go!" at bounding box center [338, 69] width 19 height 13
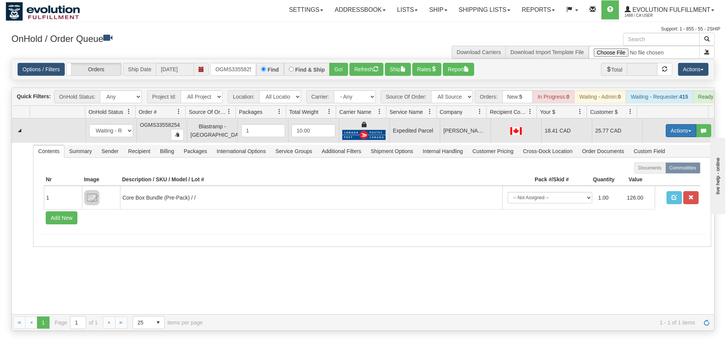
click at [675, 133] on button "Actions" at bounding box center [681, 130] width 30 height 13
click at [651, 178] on span "Ship" at bounding box center [650, 175] width 16 height 6
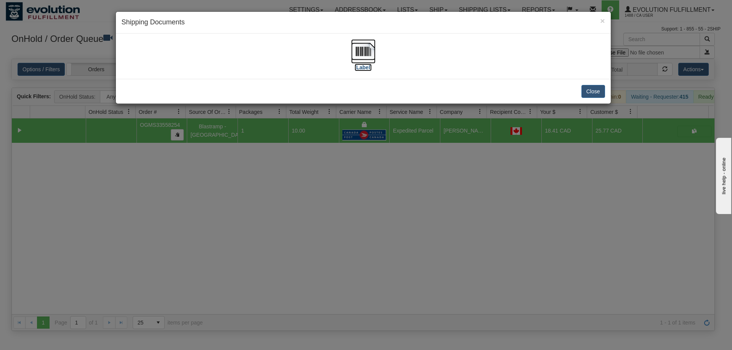
click at [353, 55] on img at bounding box center [363, 51] width 24 height 24
click at [460, 234] on div "× Shipping Documents [Label] Close" at bounding box center [366, 175] width 732 height 350
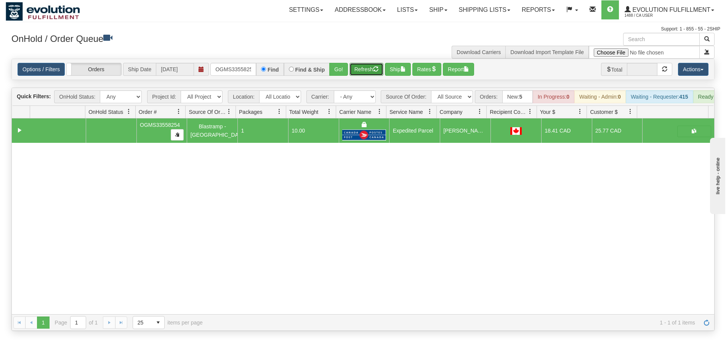
click at [368, 73] on button "Refresh" at bounding box center [366, 69] width 34 height 13
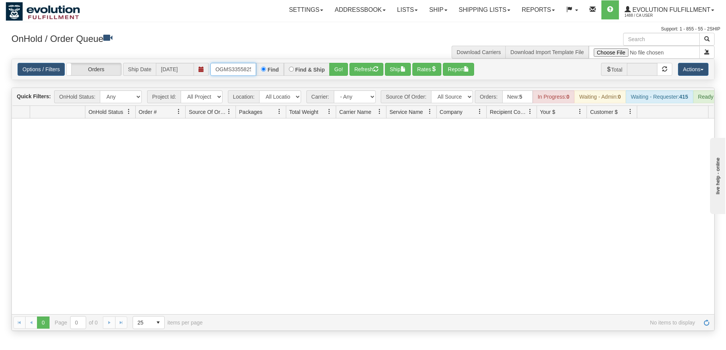
scroll to position [0, 4]
drag, startPoint x: 216, startPoint y: 68, endPoint x: 299, endPoint y: 73, distance: 83.2
click at [299, 73] on div "OGMS33558254 Find Find & Ship Go!" at bounding box center [279, 69] width 138 height 13
type input "OGMS33561267"
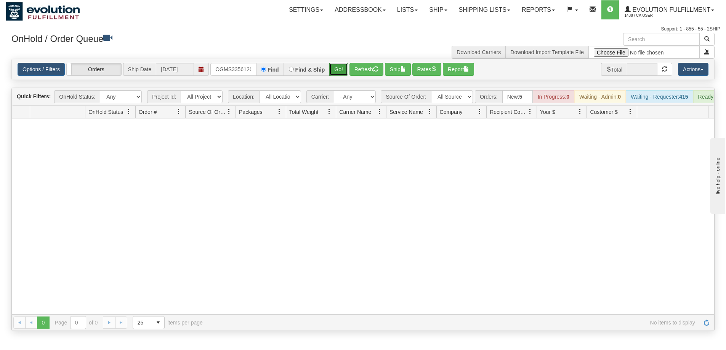
click at [332, 70] on button "Go!" at bounding box center [338, 69] width 19 height 13
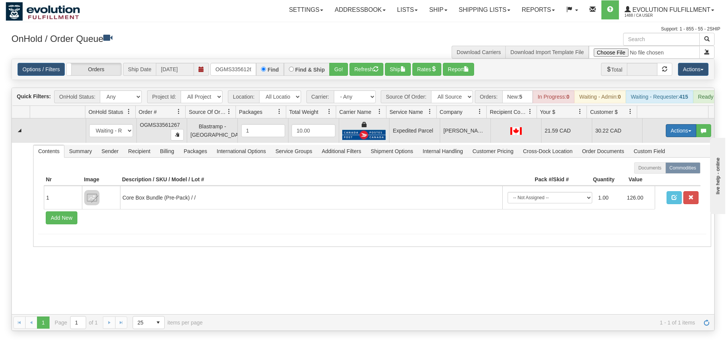
click at [676, 137] on button "Actions" at bounding box center [681, 130] width 30 height 13
click at [653, 179] on link "Ship" at bounding box center [665, 175] width 61 height 10
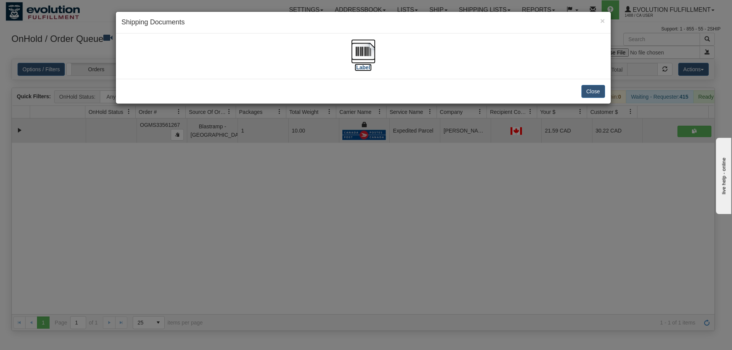
click at [360, 54] on img at bounding box center [363, 51] width 24 height 24
click at [570, 216] on div "× Shipping Documents [Label] Close" at bounding box center [366, 175] width 732 height 350
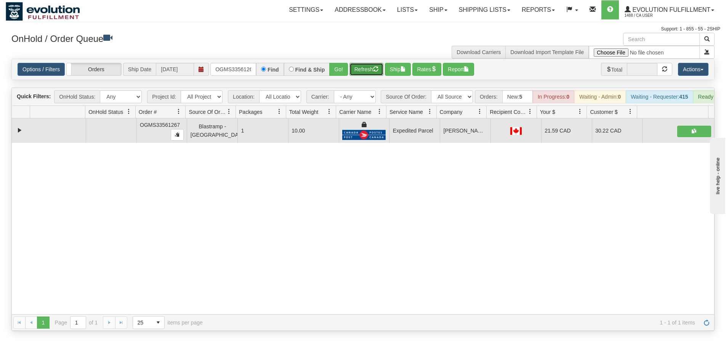
click at [351, 72] on button "Refresh" at bounding box center [366, 69] width 34 height 13
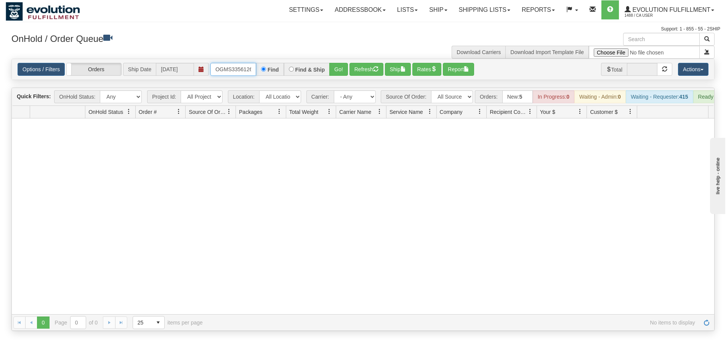
scroll to position [0, 4]
drag, startPoint x: 213, startPoint y: 69, endPoint x: 302, endPoint y: 80, distance: 89.5
click at [302, 80] on div "Options / Filters Group Shipments Orders Ship Date [DATE] OGMS33561267 Find Fin…" at bounding box center [362, 69] width 703 height 21
type input "OGMS33560556"
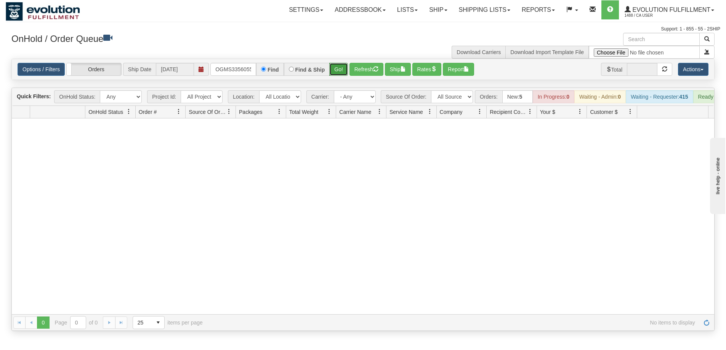
click at [337, 67] on button "Go!" at bounding box center [338, 69] width 19 height 13
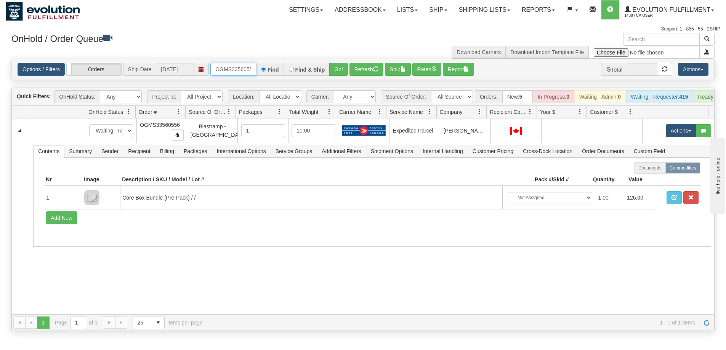
scroll to position [0, 4]
drag, startPoint x: 211, startPoint y: 68, endPoint x: 293, endPoint y: 80, distance: 82.4
click at [293, 80] on div "Options / Filters Group Shipments Orders Ship Date [DATE] OGMS33560556 Find Fin…" at bounding box center [362, 69] width 703 height 21
type input "OGMS33549771"
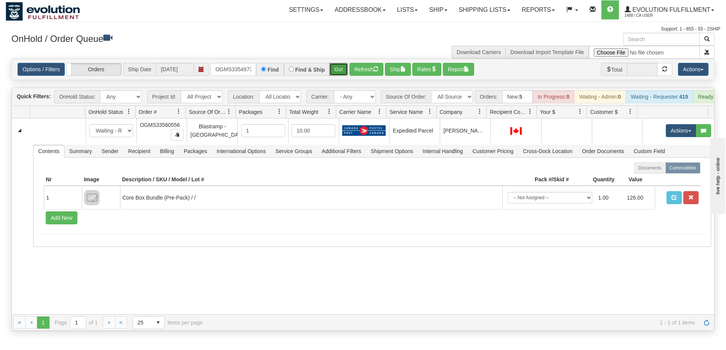
click at [335, 66] on button "Go!" at bounding box center [338, 69] width 19 height 13
click at [374, 226] on td "Add New" at bounding box center [349, 217] width 610 height 17
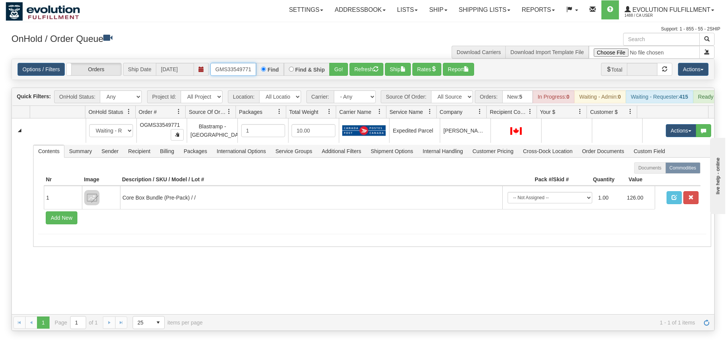
drag, startPoint x: 213, startPoint y: 69, endPoint x: 316, endPoint y: 68, distance: 102.9
click at [316, 68] on div "OGMS33549771 Find Find & Ship Go!" at bounding box center [279, 69] width 138 height 13
type input "OGMS33552491"
click at [341, 71] on button "Go!" at bounding box center [338, 69] width 19 height 13
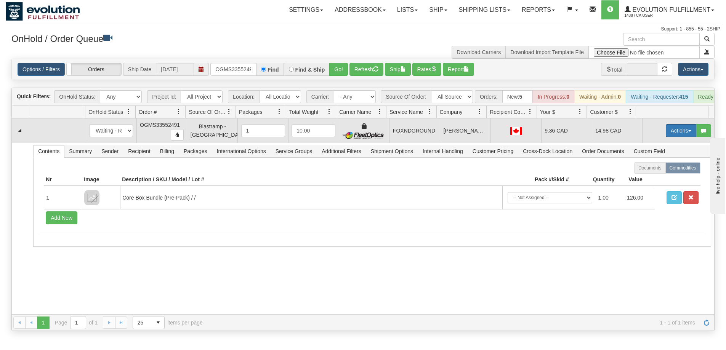
click at [670, 137] on button "Actions" at bounding box center [681, 130] width 30 height 13
click at [649, 178] on span "Ship" at bounding box center [650, 175] width 16 height 6
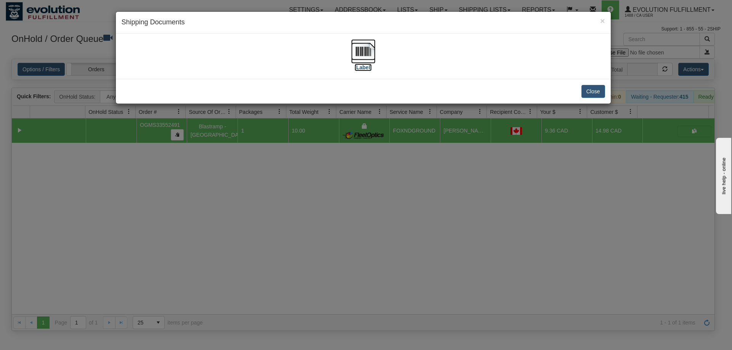
click at [365, 54] on img at bounding box center [363, 51] width 24 height 24
click at [500, 218] on div "× Shipping Documents [Label] Close" at bounding box center [366, 175] width 732 height 350
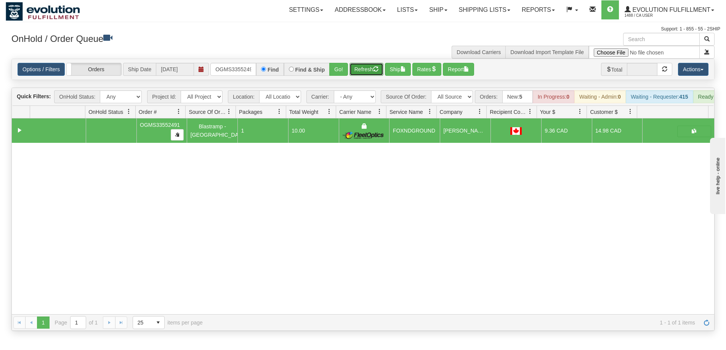
click at [373, 66] on button "Refresh" at bounding box center [366, 69] width 34 height 13
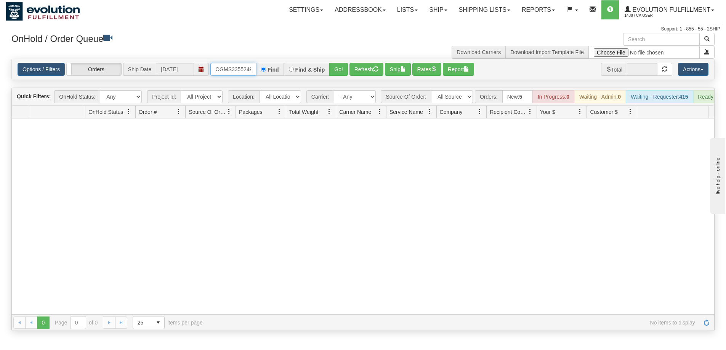
scroll to position [0, 4]
drag, startPoint x: 213, startPoint y: 69, endPoint x: 284, endPoint y: 79, distance: 71.9
click at [284, 79] on div "Options / Filters Group Shipments Orders Ship Date [DATE] OGMS33552491 Find Fin…" at bounding box center [363, 69] width 702 height 21
type input "OGMS33549771"
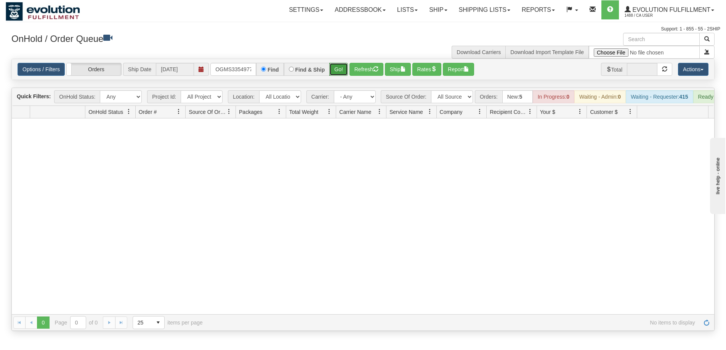
click at [341, 64] on button "Go!" at bounding box center [338, 69] width 19 height 13
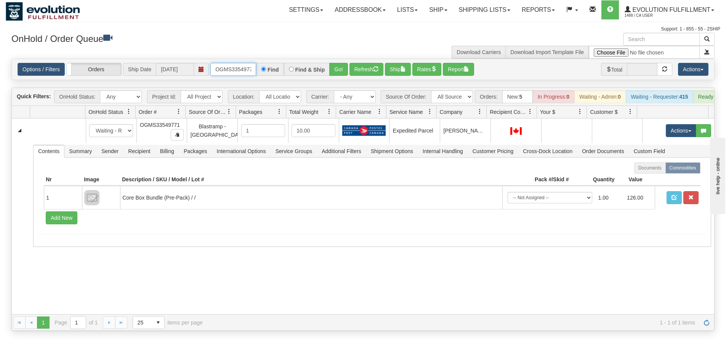
scroll to position [0, 4]
drag, startPoint x: 216, startPoint y: 70, endPoint x: 276, endPoint y: 71, distance: 60.2
click at [276, 71] on div "OGMS33549771 Find Find & Ship Go!" at bounding box center [279, 69] width 138 height 13
click at [337, 72] on button "Go!" at bounding box center [338, 69] width 19 height 13
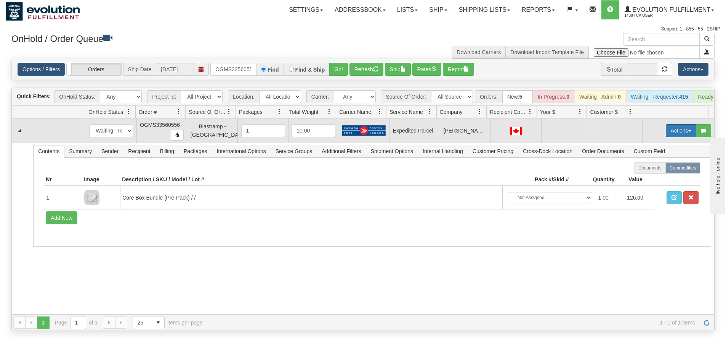
click at [666, 137] on button "Actions" at bounding box center [681, 130] width 30 height 13
click at [657, 168] on span "Rate All Services" at bounding box center [665, 165] width 46 height 6
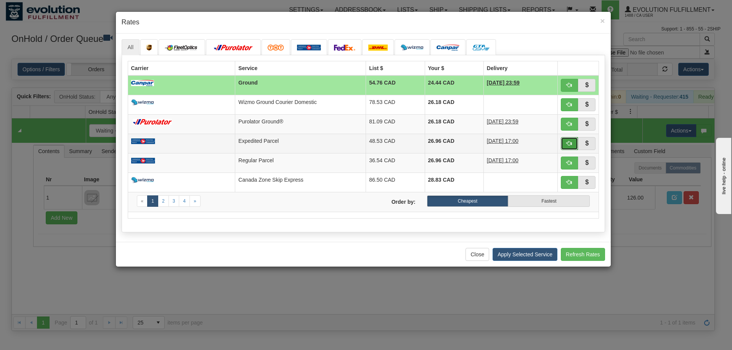
click at [567, 141] on span "button" at bounding box center [568, 143] width 5 height 5
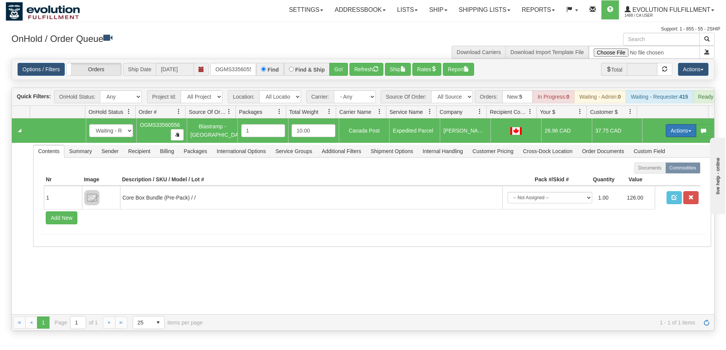
click at [670, 137] on button "Actions" at bounding box center [681, 130] width 30 height 13
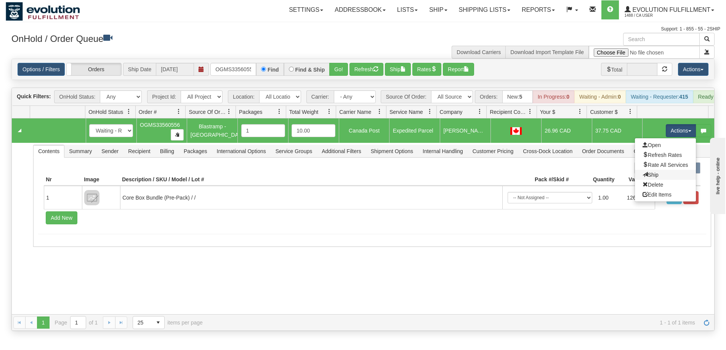
click at [652, 179] on link "Ship" at bounding box center [665, 175] width 61 height 10
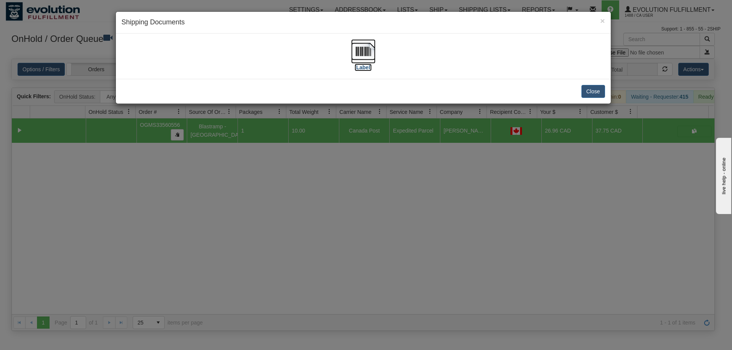
click at [369, 58] on img at bounding box center [363, 51] width 24 height 24
click at [453, 221] on div "× Shipping Documents [Label] Close" at bounding box center [366, 175] width 732 height 350
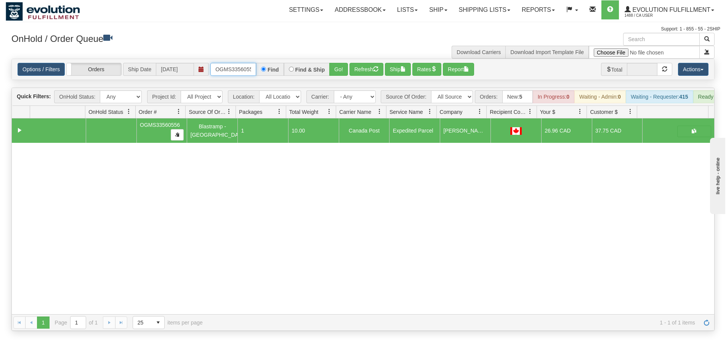
scroll to position [0, 4]
drag, startPoint x: 214, startPoint y: 66, endPoint x: 319, endPoint y: 78, distance: 106.2
click at [319, 78] on div "Options / Filters Group Shipments Orders Ship Date [DATE] OGMS33560556 Find Fin…" at bounding box center [363, 69] width 702 height 21
click at [357, 71] on button "Refresh" at bounding box center [366, 69] width 34 height 13
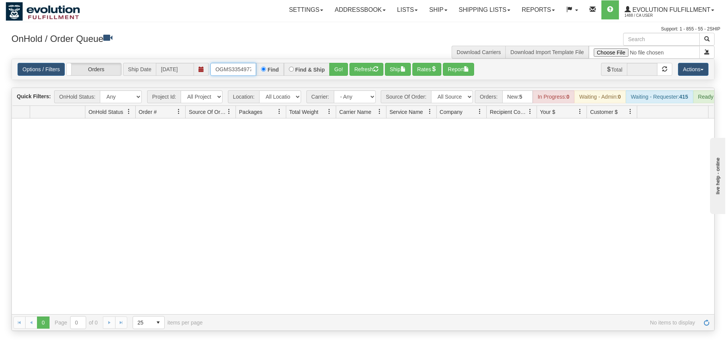
type input "OGMS33549771"
click at [338, 72] on button "Go!" at bounding box center [338, 69] width 19 height 13
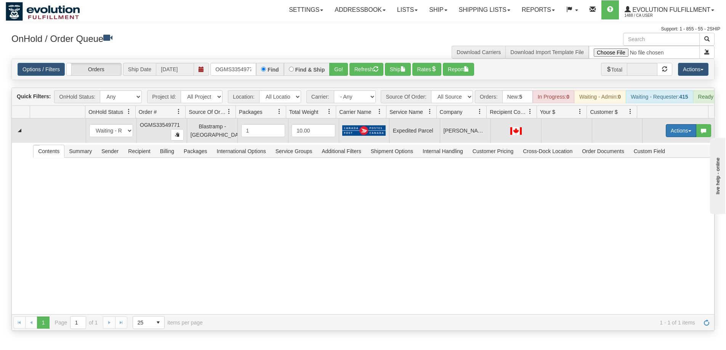
click at [677, 137] on button "Actions" at bounding box center [681, 130] width 30 height 13
click at [658, 168] on span "Rate All Services" at bounding box center [665, 165] width 46 height 6
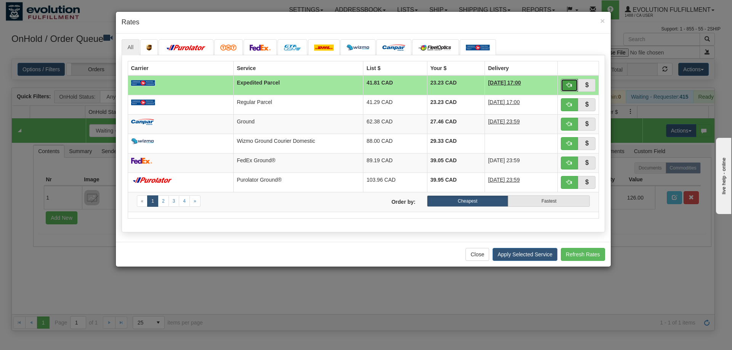
click at [568, 87] on span "button" at bounding box center [568, 84] width 5 height 5
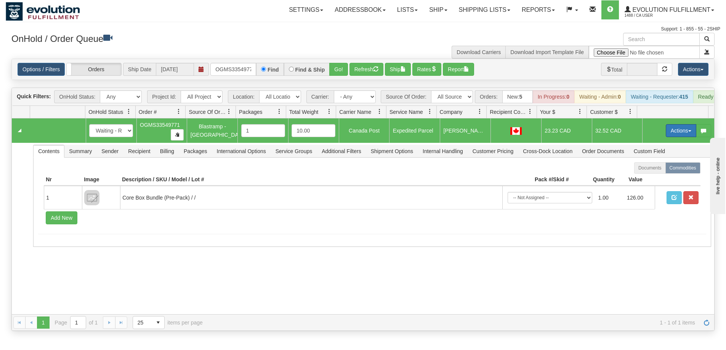
click at [675, 135] on button "Actions" at bounding box center [681, 130] width 30 height 13
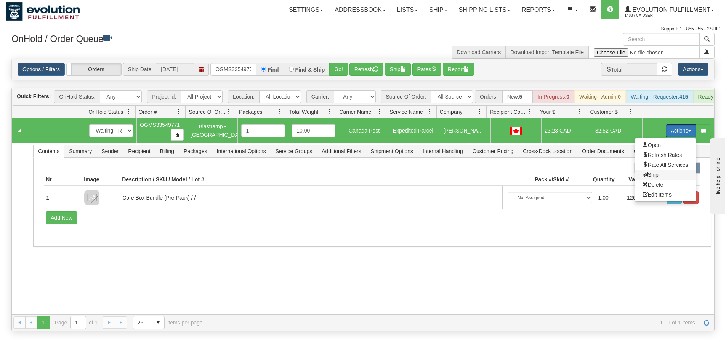
click at [644, 178] on span "Ship" at bounding box center [650, 175] width 16 height 6
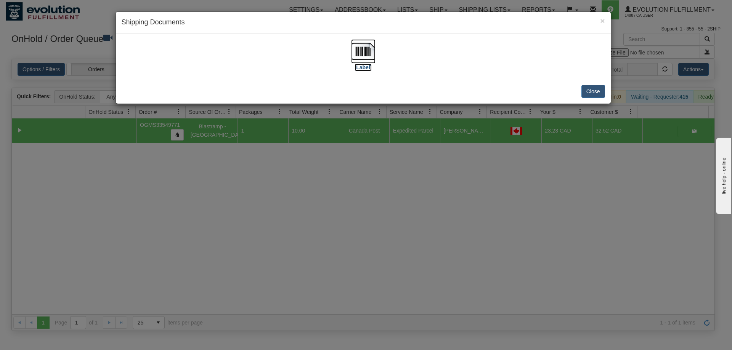
click at [366, 46] on img at bounding box center [363, 51] width 24 height 24
drag, startPoint x: 298, startPoint y: 185, endPoint x: 285, endPoint y: 171, distance: 18.9
click at [298, 185] on div "× Shipping Documents [Label] Close" at bounding box center [366, 175] width 732 height 350
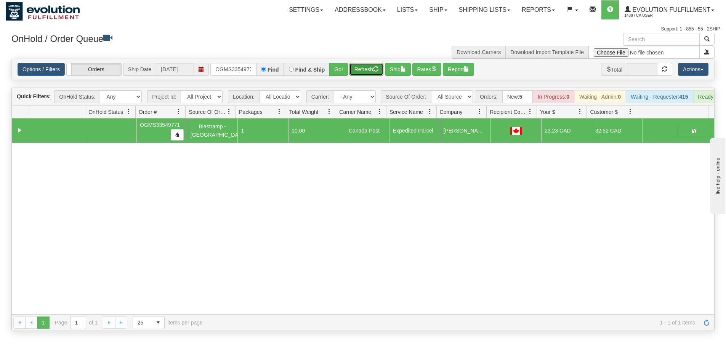
click at [363, 70] on button "Refresh" at bounding box center [366, 69] width 34 height 13
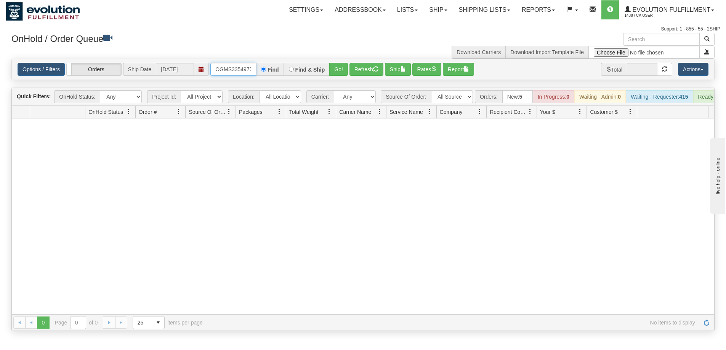
scroll to position [0, 4]
drag, startPoint x: 216, startPoint y: 70, endPoint x: 280, endPoint y: 76, distance: 64.3
click at [280, 76] on div "Options / Filters Group Shipments Orders Ship Date [DATE] OGMS33549771 Find Fin…" at bounding box center [363, 69] width 702 height 21
type input "OGMS33532083"
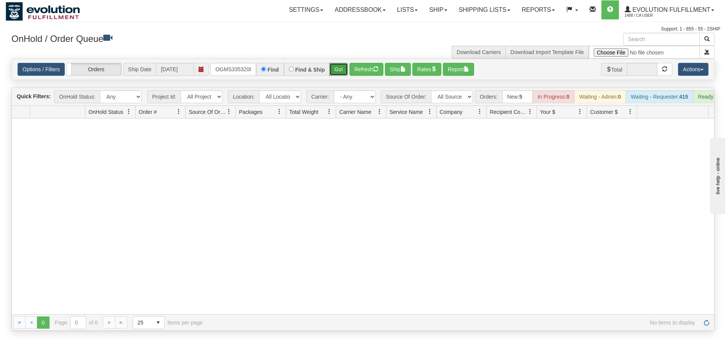
click at [336, 68] on button "Go!" at bounding box center [338, 69] width 19 height 13
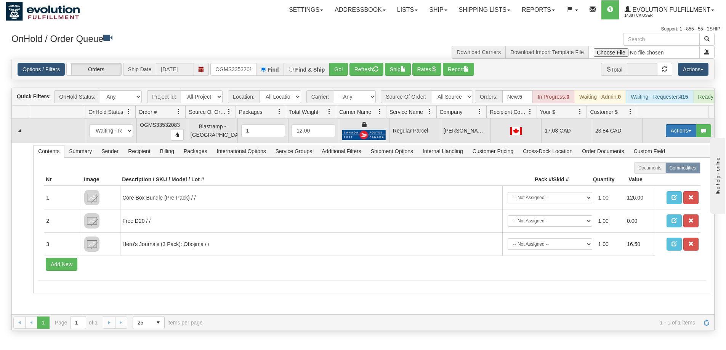
click at [668, 135] on button "Actions" at bounding box center [681, 130] width 30 height 13
click at [657, 168] on span "Rate All Services" at bounding box center [665, 165] width 46 height 6
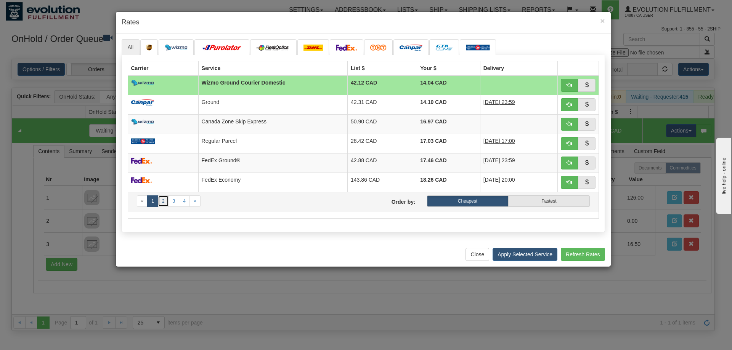
click at [164, 201] on link "2" at bounding box center [163, 200] width 11 height 11
click at [164, 202] on link "2" at bounding box center [163, 200] width 11 height 11
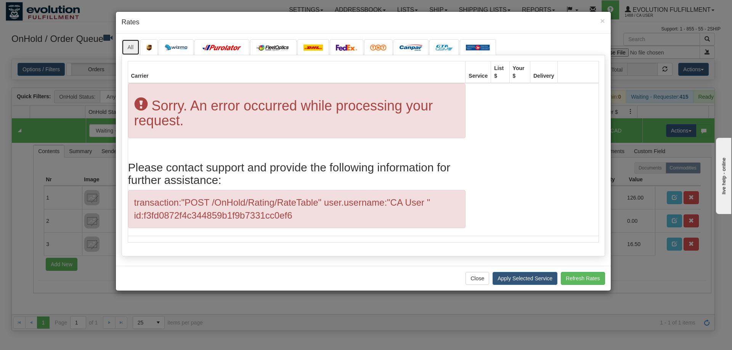
click at [132, 50] on link "All" at bounding box center [131, 47] width 18 height 16
click at [473, 280] on button "Close" at bounding box center [477, 278] width 24 height 13
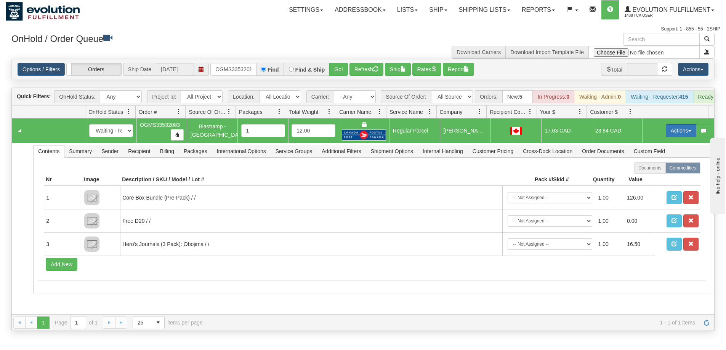
click at [678, 137] on button "Actions" at bounding box center [681, 130] width 30 height 13
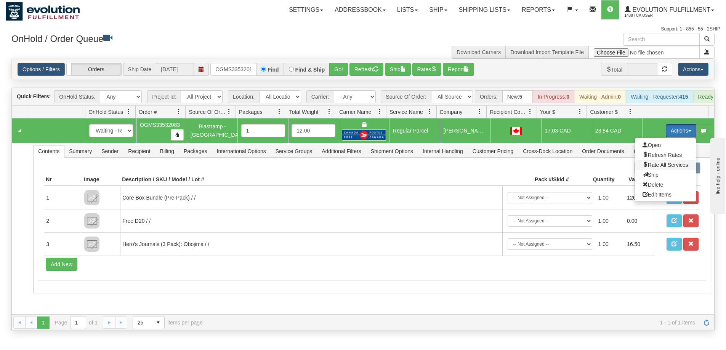
click at [665, 168] on span "Rate All Services" at bounding box center [665, 165] width 46 height 6
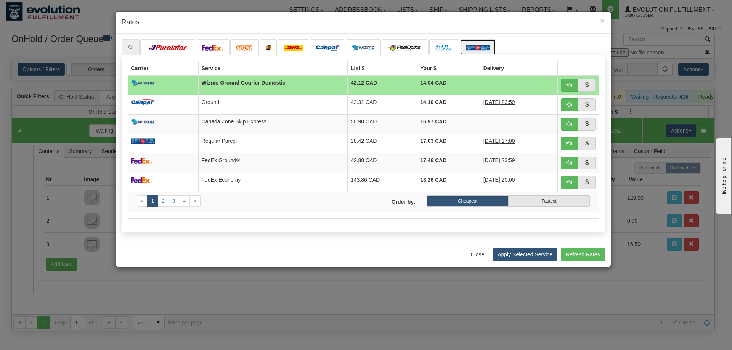
click at [470, 48] on img at bounding box center [478, 48] width 24 height 6
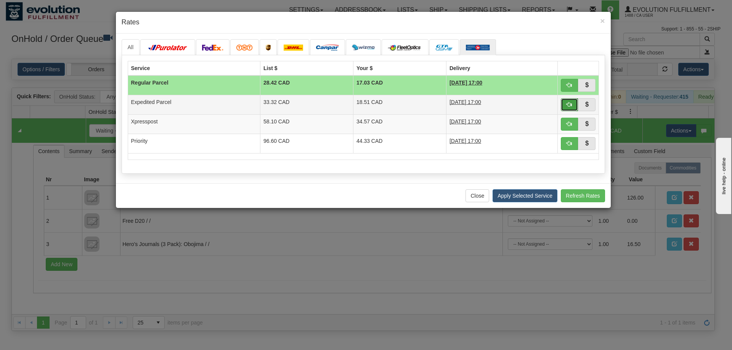
click at [569, 104] on span "button" at bounding box center [568, 104] width 5 height 5
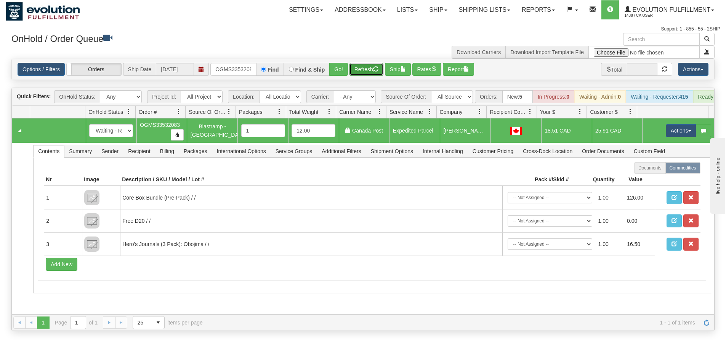
click at [370, 69] on button "Refresh" at bounding box center [366, 69] width 34 height 13
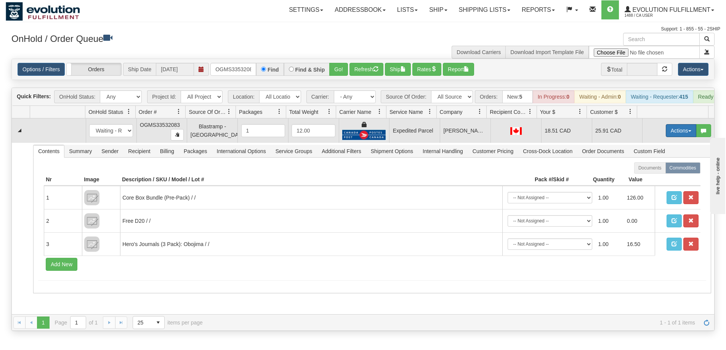
click at [671, 135] on button "Actions" at bounding box center [681, 130] width 30 height 13
click at [650, 178] on span "Ship" at bounding box center [650, 175] width 16 height 6
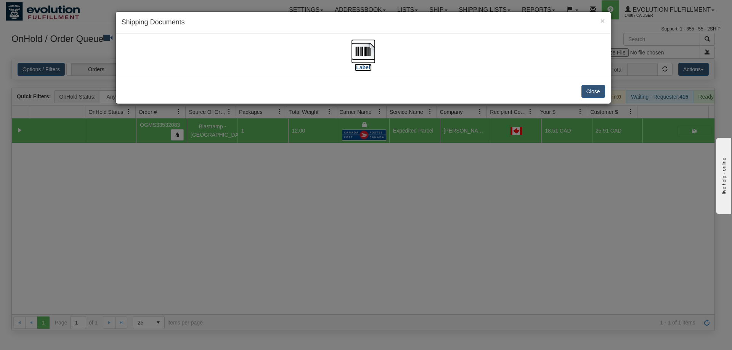
click at [366, 58] on img at bounding box center [363, 51] width 24 height 24
click at [350, 235] on div "× Shipping Documents [Label] Close" at bounding box center [366, 175] width 732 height 350
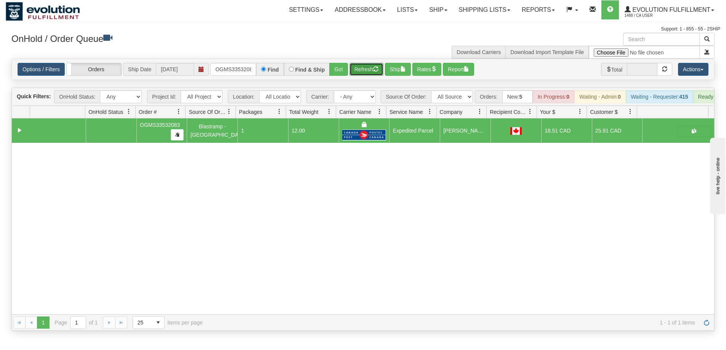
click at [360, 71] on button "Refresh" at bounding box center [366, 69] width 34 height 13
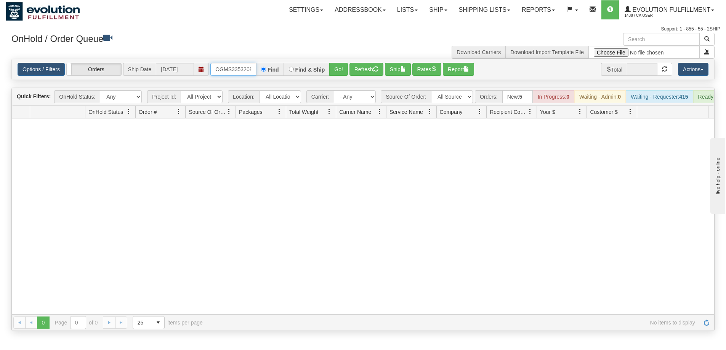
scroll to position [0, 4]
drag, startPoint x: 215, startPoint y: 67, endPoint x: 280, endPoint y: 76, distance: 65.4
click at [280, 76] on div "OGMS33532083 Find Find & Ship Go!" at bounding box center [279, 69] width 138 height 13
click at [227, 66] on input "text" at bounding box center [233, 69] width 46 height 13
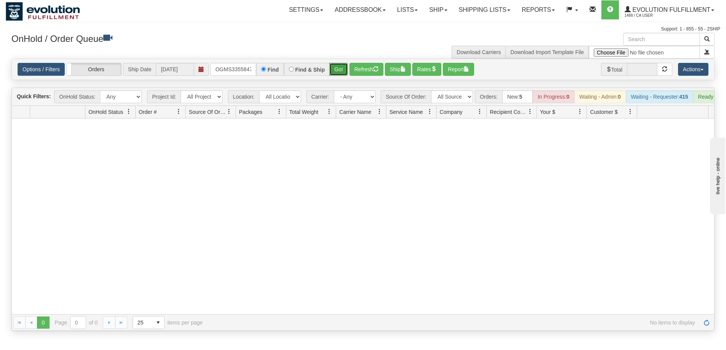
click at [333, 70] on button "Go!" at bounding box center [338, 69] width 19 height 13
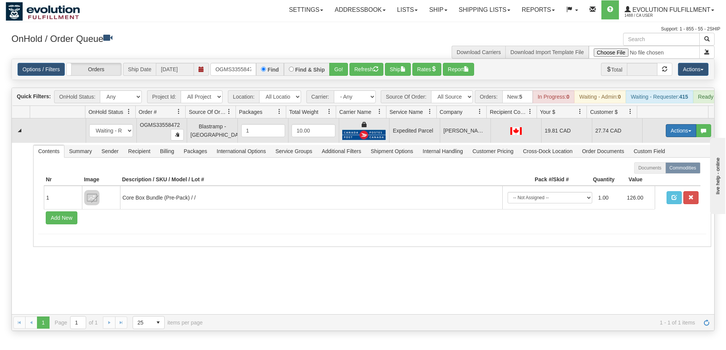
click at [673, 133] on button "Actions" at bounding box center [681, 130] width 30 height 13
click at [664, 180] on link "Ship" at bounding box center [665, 175] width 61 height 10
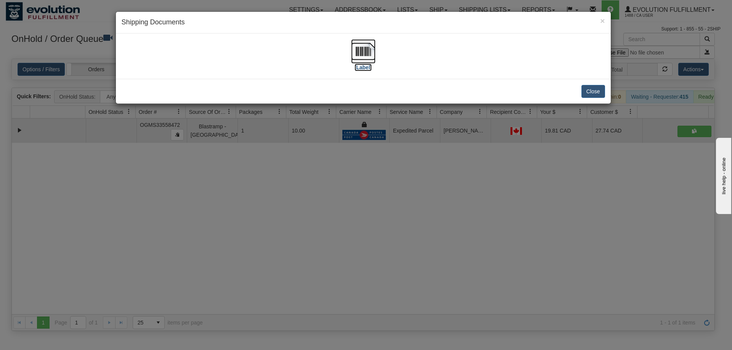
click at [360, 50] on img at bounding box center [363, 51] width 24 height 24
click at [437, 216] on div "× Shipping Documents [Label] Close" at bounding box center [366, 175] width 732 height 350
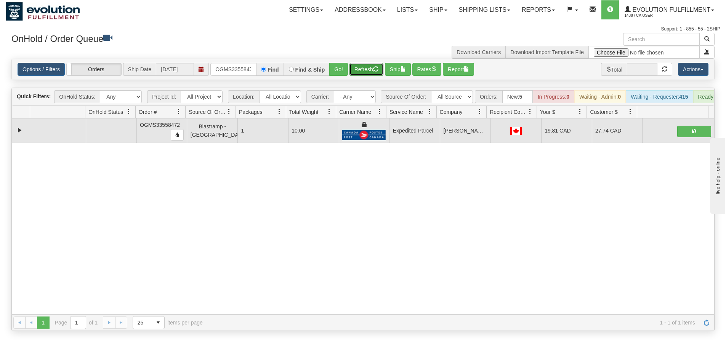
click at [362, 72] on button "Refresh" at bounding box center [366, 69] width 34 height 13
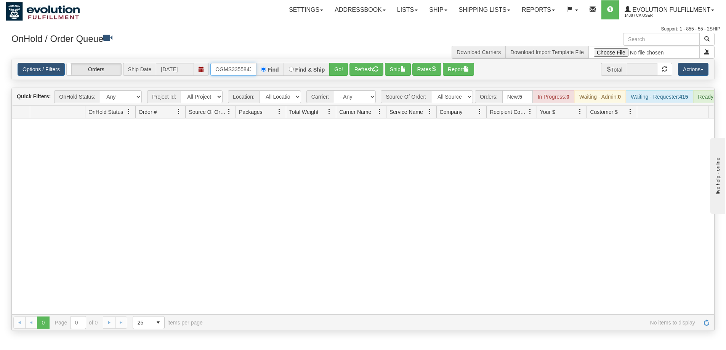
scroll to position [0, 4]
drag, startPoint x: 216, startPoint y: 68, endPoint x: 300, endPoint y: 69, distance: 84.6
click at [300, 69] on div "OGMS33558472 Find Find & Ship Go!" at bounding box center [279, 69] width 138 height 13
type input "OGMS33558957"
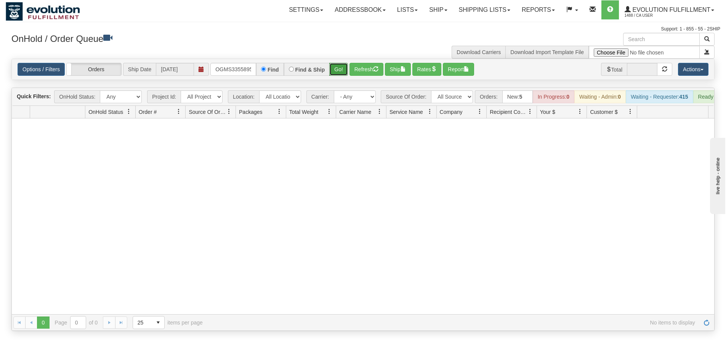
click at [335, 70] on button "Go!" at bounding box center [338, 69] width 19 height 13
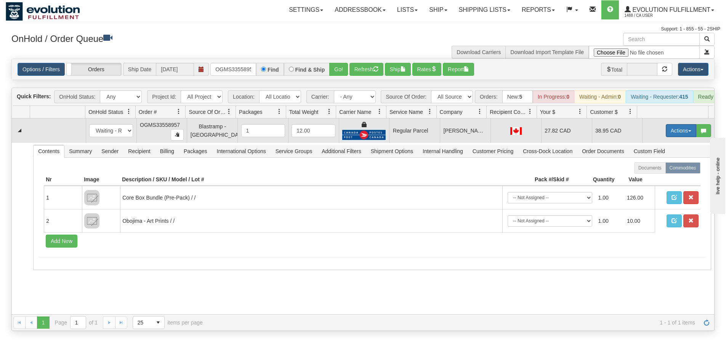
click at [669, 137] on button "Actions" at bounding box center [681, 130] width 30 height 13
click at [657, 168] on span "Rate All Services" at bounding box center [665, 165] width 46 height 6
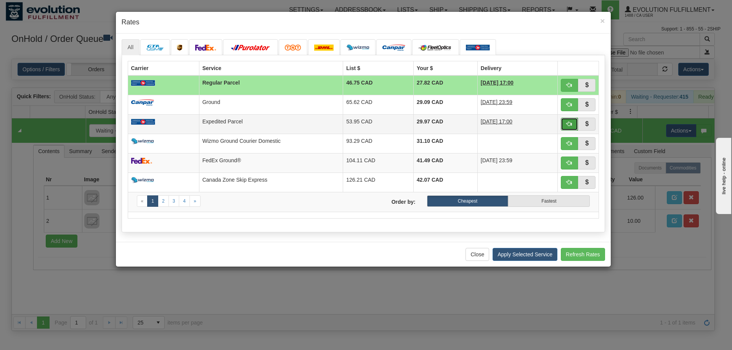
click at [569, 123] on span "button" at bounding box center [568, 123] width 5 height 5
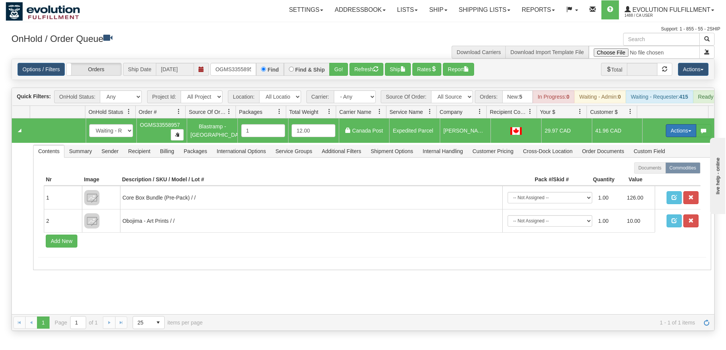
click at [677, 135] on button "Actions" at bounding box center [681, 130] width 30 height 13
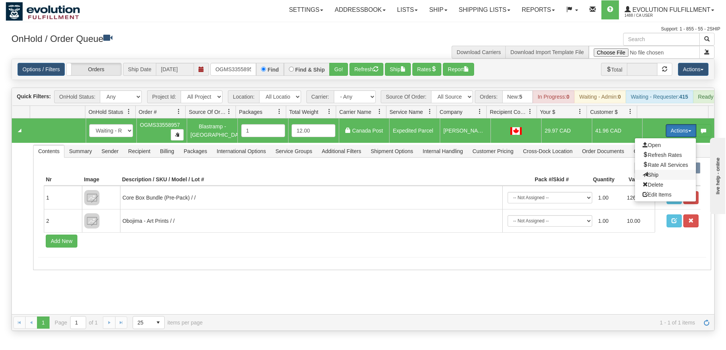
click at [651, 178] on span "Ship" at bounding box center [650, 175] width 16 height 6
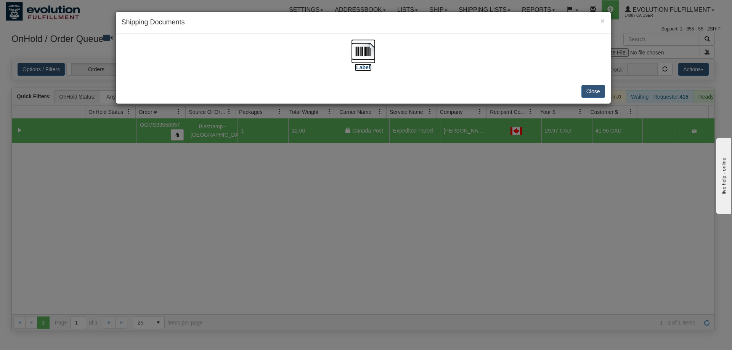
click at [370, 55] on img at bounding box center [363, 51] width 24 height 24
click at [431, 199] on div "× Shipping Documents [Label] Close" at bounding box center [366, 175] width 732 height 350
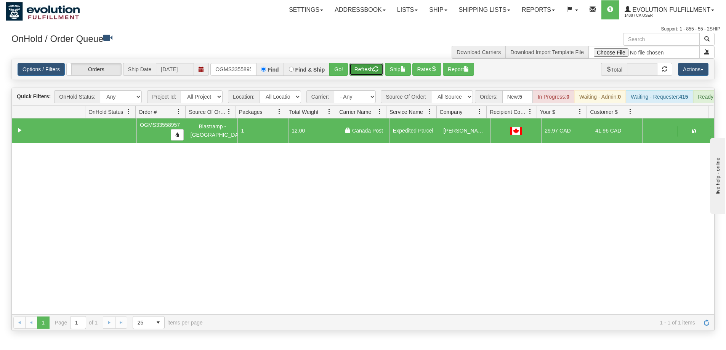
click at [362, 71] on button "Refresh" at bounding box center [366, 69] width 34 height 13
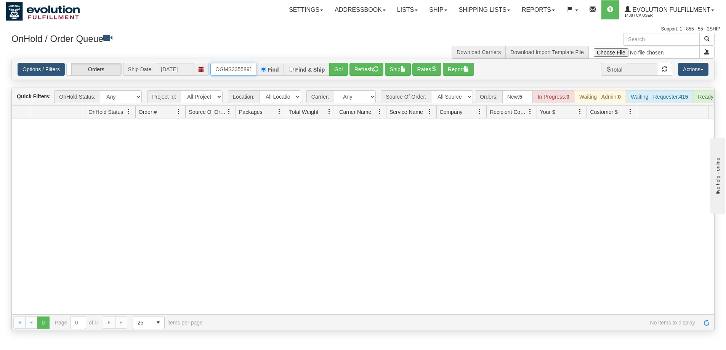
scroll to position [0, 4]
drag, startPoint x: 214, startPoint y: 67, endPoint x: 298, endPoint y: 72, distance: 84.0
click at [298, 72] on div "OGMS33558957 Find Find & Ship Go!" at bounding box center [279, 69] width 138 height 13
type input "OGMS33558052"
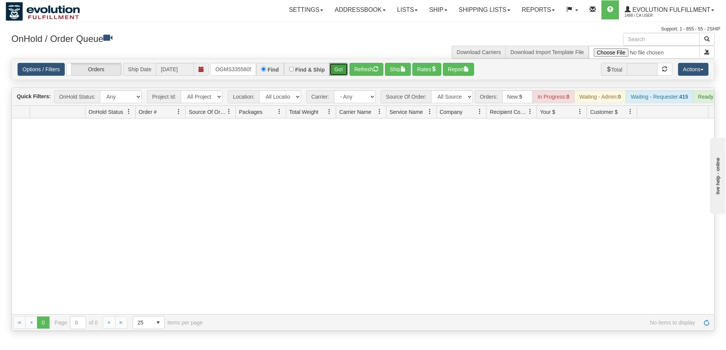
click at [334, 67] on button "Go!" at bounding box center [338, 69] width 19 height 13
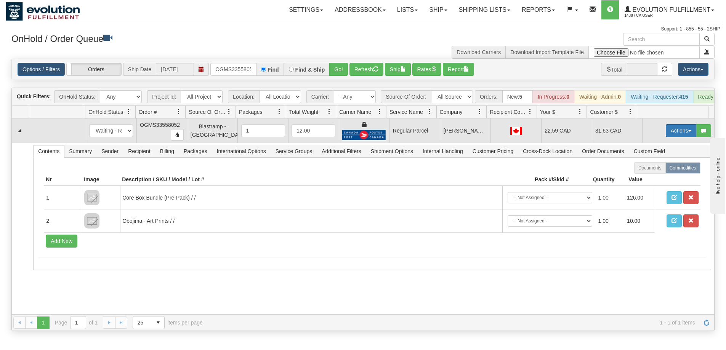
click at [681, 137] on button "Actions" at bounding box center [681, 130] width 30 height 13
click at [662, 168] on span "Rate All Services" at bounding box center [665, 165] width 46 height 6
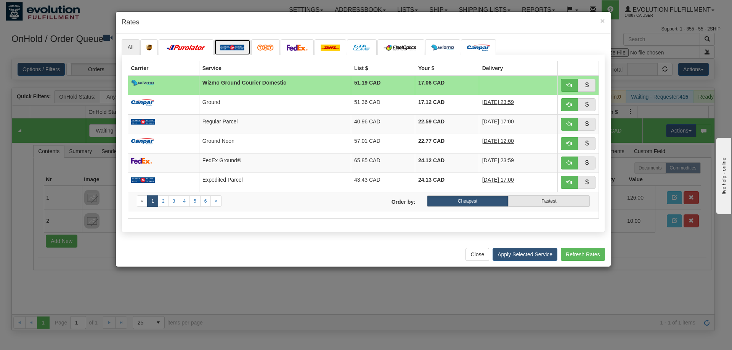
click at [232, 44] on link at bounding box center [232, 47] width 36 height 16
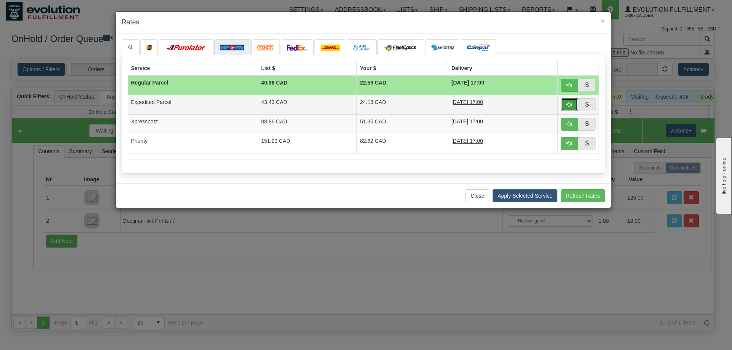
click at [570, 102] on span "button" at bounding box center [568, 104] width 5 height 5
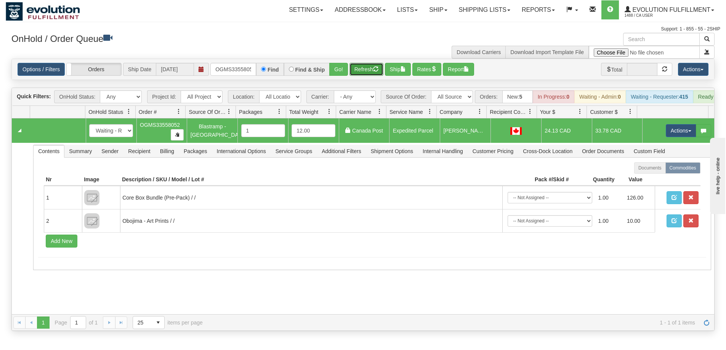
click at [376, 70] on span "button" at bounding box center [375, 68] width 5 height 5
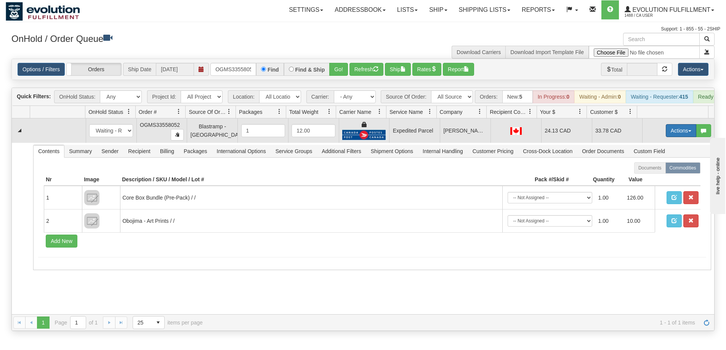
click at [676, 135] on button "Actions" at bounding box center [681, 130] width 30 height 13
click at [657, 180] on link "Ship" at bounding box center [665, 175] width 61 height 10
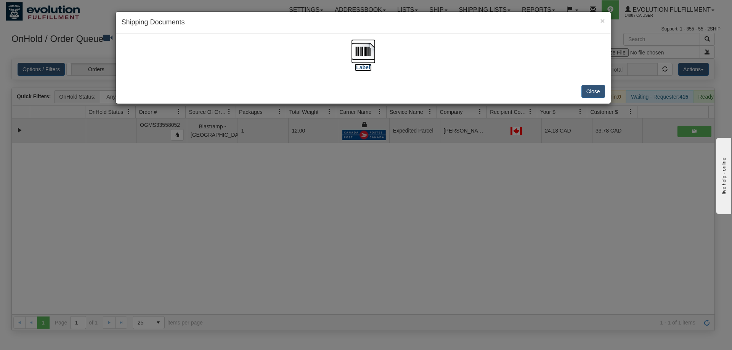
click at [368, 58] on img at bounding box center [363, 51] width 24 height 24
click at [349, 206] on div "× Shipping Documents [Label] Close" at bounding box center [366, 175] width 732 height 350
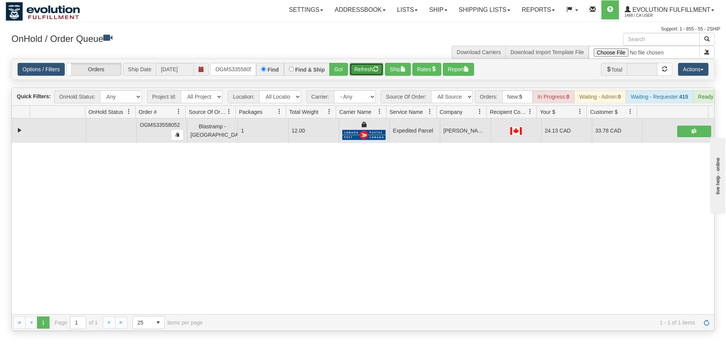
click at [362, 74] on button "Refresh" at bounding box center [366, 69] width 34 height 13
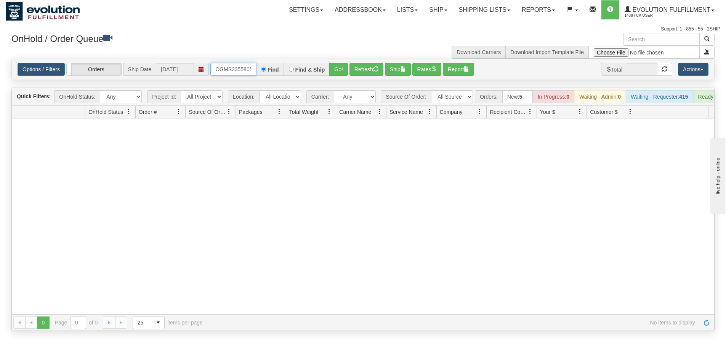
scroll to position [0, 4]
drag, startPoint x: 216, startPoint y: 69, endPoint x: 290, endPoint y: 73, distance: 74.0
click at [290, 73] on div "OGMS33558052 Find Find & Ship Go!" at bounding box center [279, 69] width 138 height 13
click at [333, 70] on button "Go!" at bounding box center [338, 69] width 19 height 13
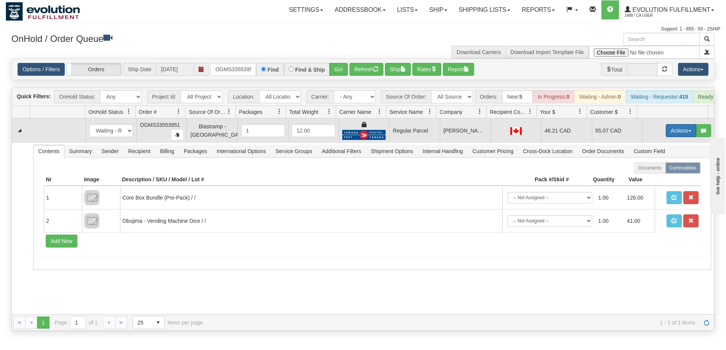
click at [671, 136] on button "Actions" at bounding box center [681, 130] width 30 height 13
click at [651, 168] on span "Rate All Services" at bounding box center [665, 165] width 46 height 6
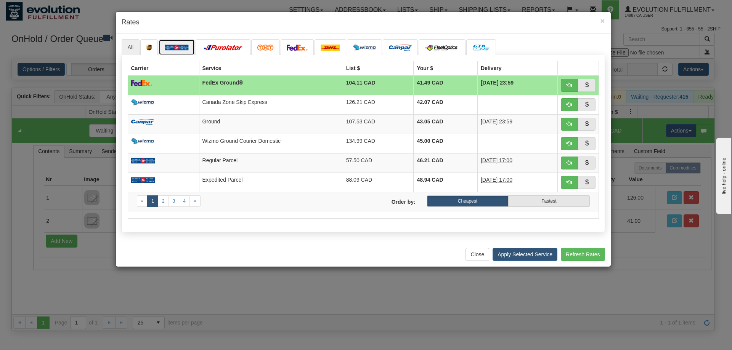
click at [171, 45] on img at bounding box center [177, 48] width 24 height 6
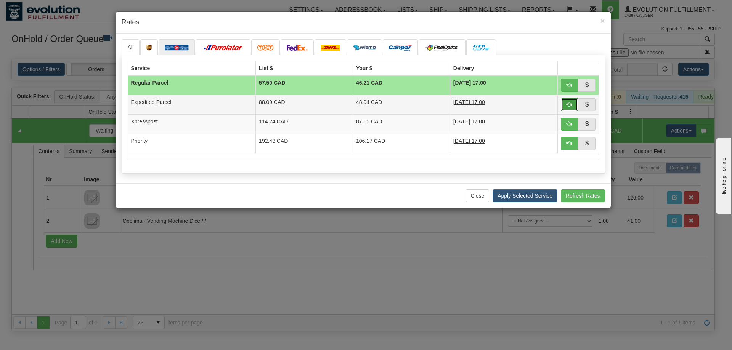
click at [568, 104] on span "button" at bounding box center [568, 104] width 5 height 5
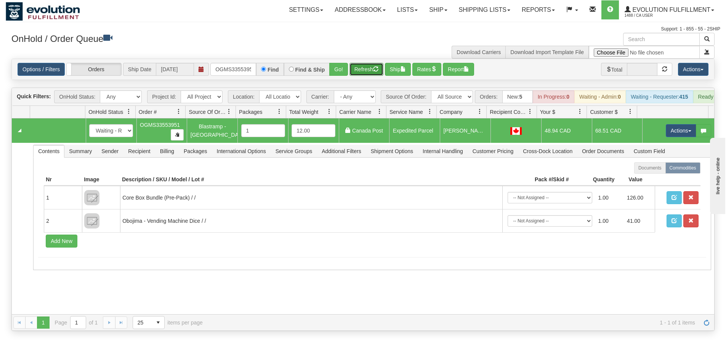
click at [365, 69] on button "Refresh" at bounding box center [366, 69] width 34 height 13
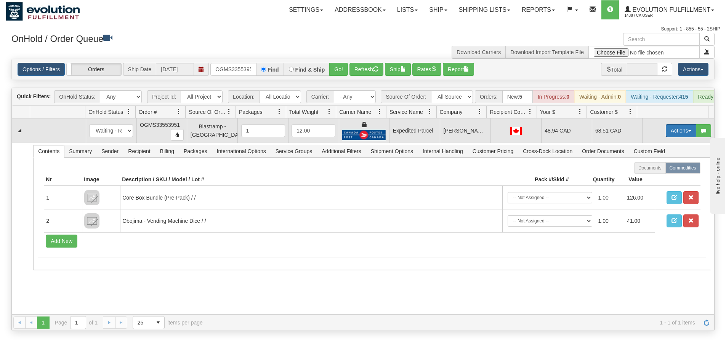
click at [681, 137] on button "Actions" at bounding box center [681, 130] width 30 height 13
click at [658, 179] on link "Ship" at bounding box center [665, 175] width 61 height 10
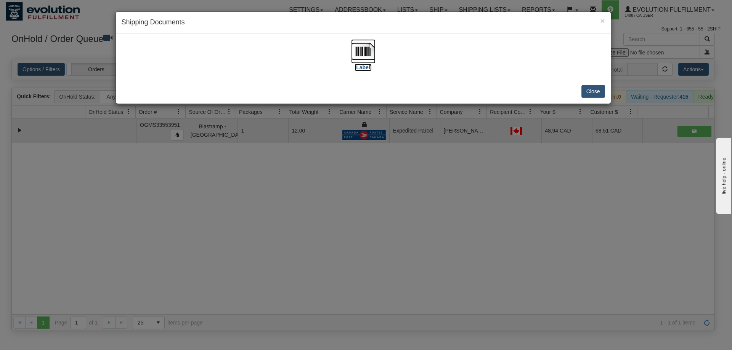
click at [362, 54] on img at bounding box center [363, 51] width 24 height 24
click at [342, 203] on div "× Shipping Documents [Label] Close" at bounding box center [366, 175] width 732 height 350
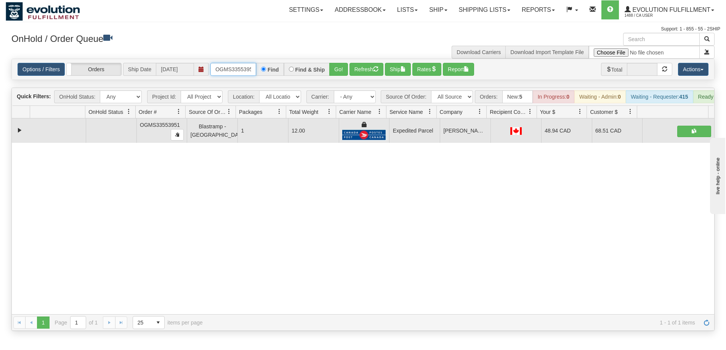
scroll to position [0, 4]
drag, startPoint x: 216, startPoint y: 68, endPoint x: 282, endPoint y: 68, distance: 65.2
click at [282, 68] on div "OGMS33553951 Find Find & Ship Go!" at bounding box center [279, 69] width 138 height 13
click at [334, 75] on button "Go!" at bounding box center [338, 69] width 19 height 13
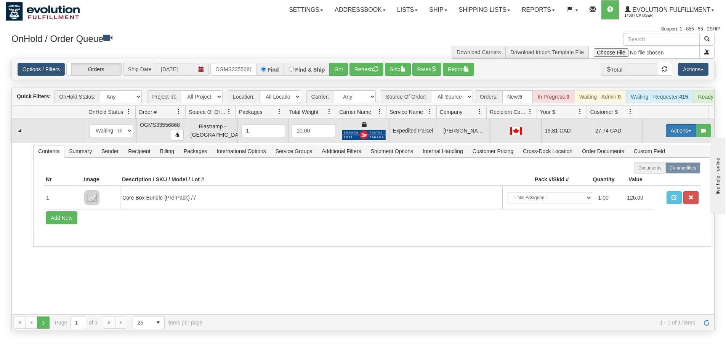
click at [668, 137] on button "Actions" at bounding box center [681, 130] width 30 height 13
click at [647, 178] on span "Ship" at bounding box center [650, 175] width 16 height 6
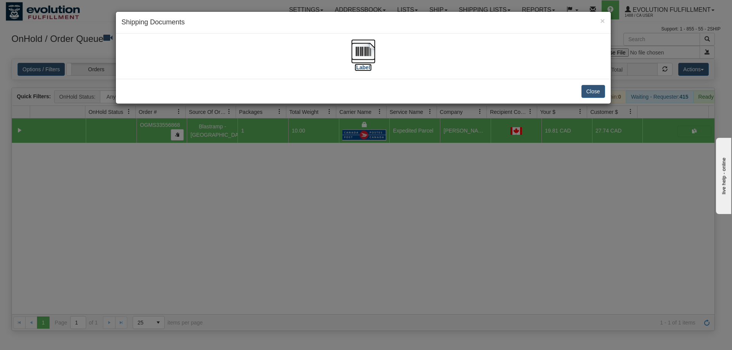
click at [363, 49] on img at bounding box center [363, 51] width 24 height 24
click at [271, 216] on div "× Shipping Documents [Label] Close" at bounding box center [366, 175] width 732 height 350
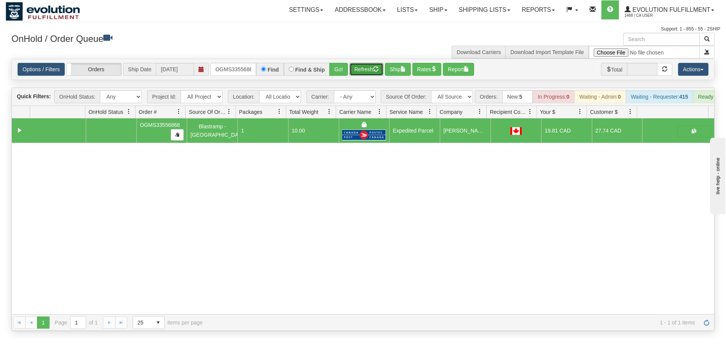
click at [359, 72] on button "Refresh" at bounding box center [366, 69] width 34 height 13
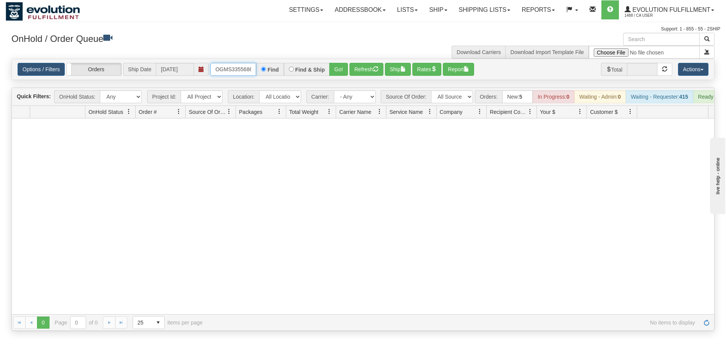
scroll to position [0, 4]
drag, startPoint x: 216, startPoint y: 67, endPoint x: 304, endPoint y: 72, distance: 88.5
click at [304, 72] on div "OGMS33556868 Find Find & Ship Go!" at bounding box center [279, 69] width 138 height 13
type input "OGMS33560031"
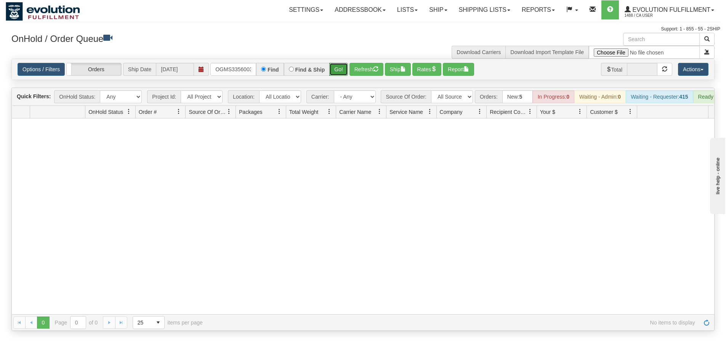
click at [335, 67] on button "Go!" at bounding box center [338, 69] width 19 height 13
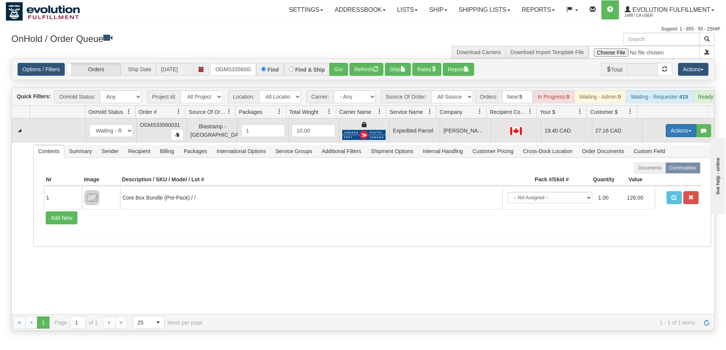
click at [667, 136] on button "Actions" at bounding box center [681, 130] width 30 height 13
click at [656, 180] on link "Ship" at bounding box center [665, 175] width 61 height 10
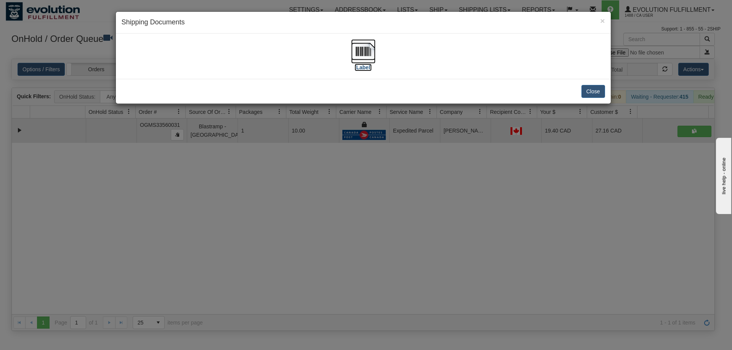
click at [360, 50] on img at bounding box center [363, 51] width 24 height 24
click at [464, 235] on div "× Shipping Documents [Label] Close" at bounding box center [366, 175] width 732 height 350
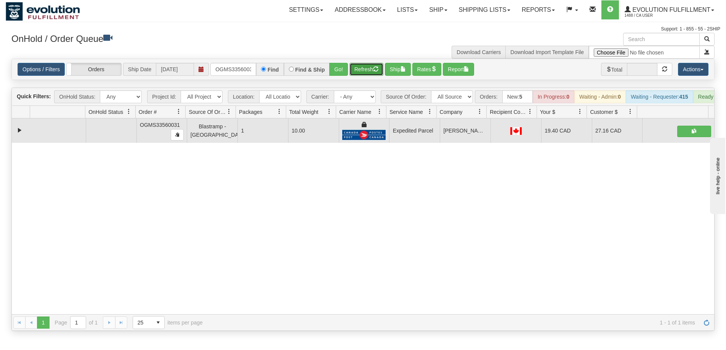
click at [368, 70] on button "Refresh" at bounding box center [366, 69] width 34 height 13
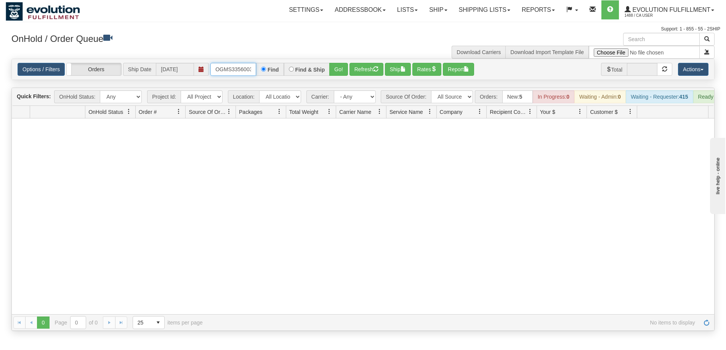
scroll to position [0, 4]
drag, startPoint x: 213, startPoint y: 67, endPoint x: 302, endPoint y: 77, distance: 89.3
click at [302, 77] on div "Options / Filters Group Shipments Orders Ship Date [DATE] OGMS33560031 Find Fin…" at bounding box center [363, 69] width 702 height 21
type input "OGMS33558445"
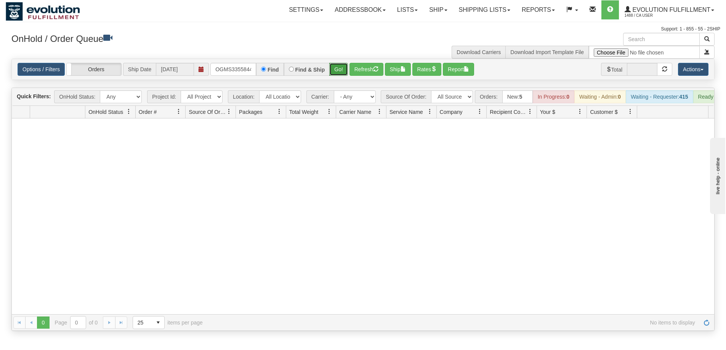
click at [343, 71] on button "Go!" at bounding box center [338, 69] width 19 height 13
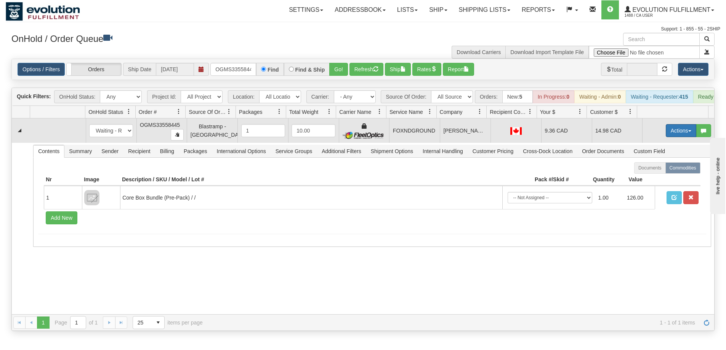
click at [674, 137] on button "Actions" at bounding box center [681, 130] width 30 height 13
click at [652, 180] on link "Ship" at bounding box center [665, 175] width 61 height 10
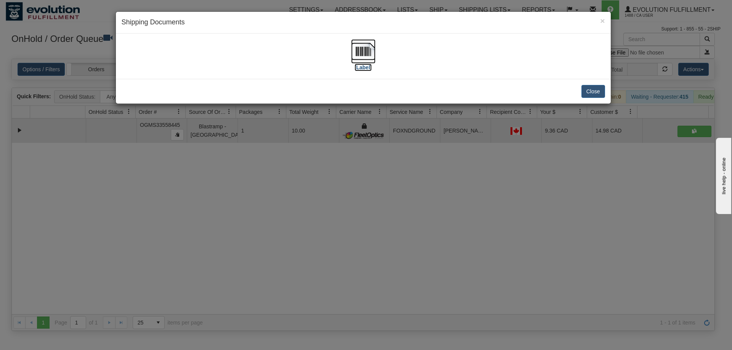
click at [357, 57] on img at bounding box center [363, 51] width 24 height 24
click at [511, 211] on div "× Shipping Documents [Label] Close" at bounding box center [366, 175] width 732 height 350
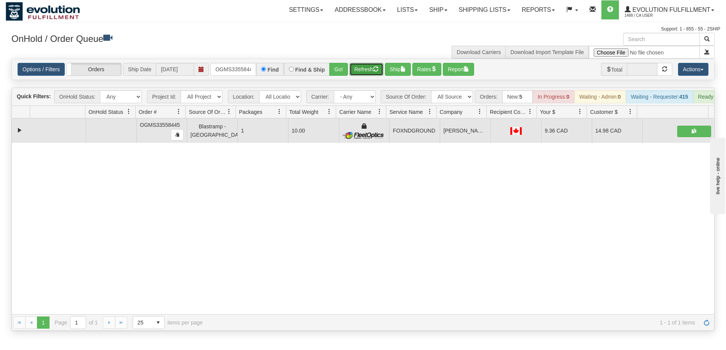
click at [361, 74] on button "Refresh" at bounding box center [366, 69] width 34 height 13
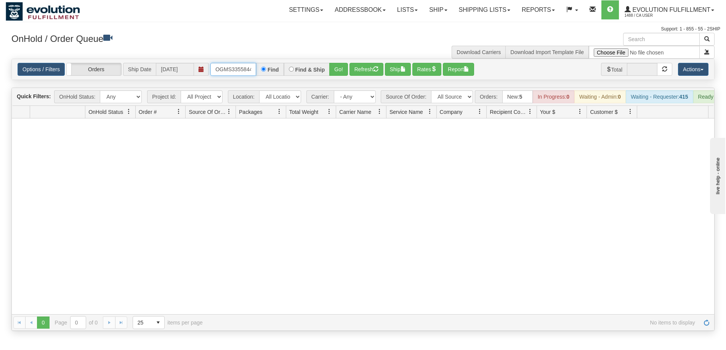
scroll to position [0, 4]
drag, startPoint x: 215, startPoint y: 70, endPoint x: 306, endPoint y: 82, distance: 91.9
click at [306, 82] on div "Is equal to Is not equal to Contains Does not contains CAD USD EUR ZAR [PERSON_…" at bounding box center [363, 195] width 715 height 272
type input "OGMS33561270"
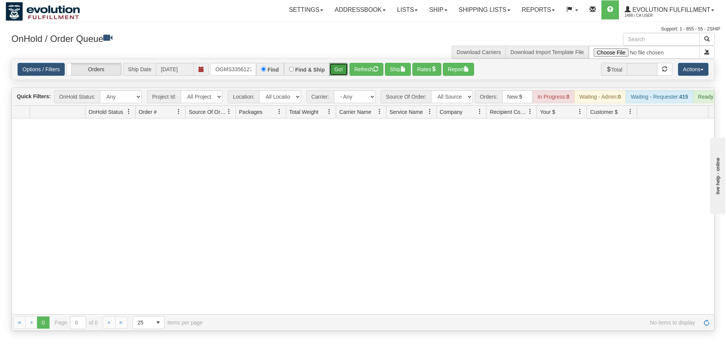
click at [340, 69] on button "Go!" at bounding box center [338, 69] width 19 height 13
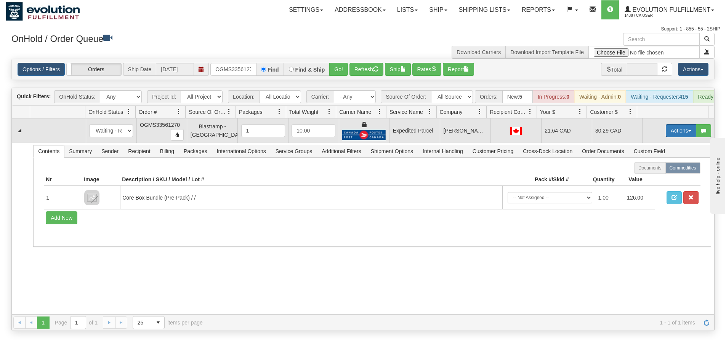
click at [671, 135] on button "Actions" at bounding box center [681, 130] width 30 height 13
click at [652, 180] on link "Ship" at bounding box center [665, 175] width 61 height 10
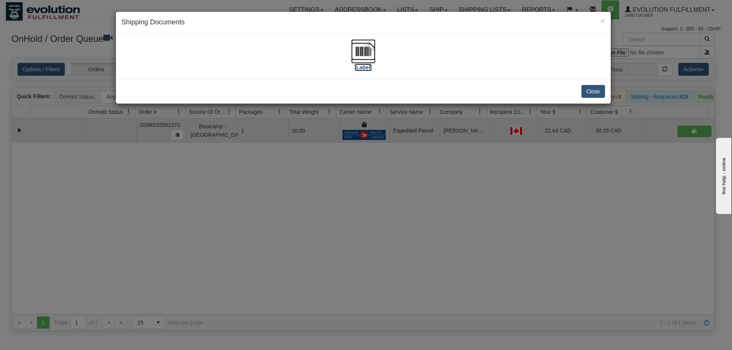
click at [365, 55] on img at bounding box center [363, 51] width 24 height 24
click at [419, 247] on div "× Shipping Documents [Label] Close" at bounding box center [366, 175] width 732 height 350
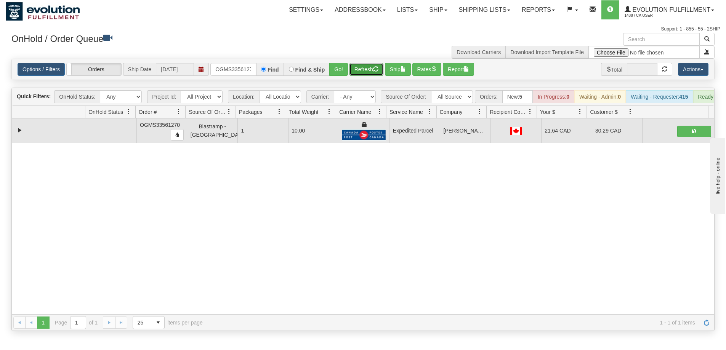
click at [372, 71] on button "Refresh" at bounding box center [366, 69] width 34 height 13
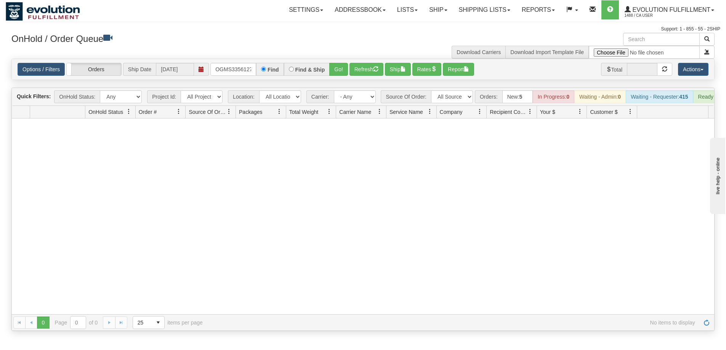
click at [667, 302] on div at bounding box center [363, 217] width 702 height 196
click at [666, 300] on div at bounding box center [363, 217] width 702 height 196
click at [662, 298] on div at bounding box center [363, 217] width 702 height 196
click at [704, 6] on link "Evolution Fulfillment 1488 / CA User" at bounding box center [669, 9] width 101 height 19
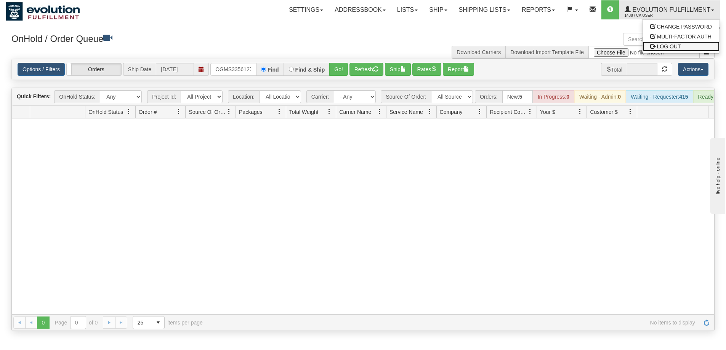
click at [677, 45] on span "LOG OUT" at bounding box center [669, 46] width 24 height 6
